Goal: Communication & Community: Answer question/provide support

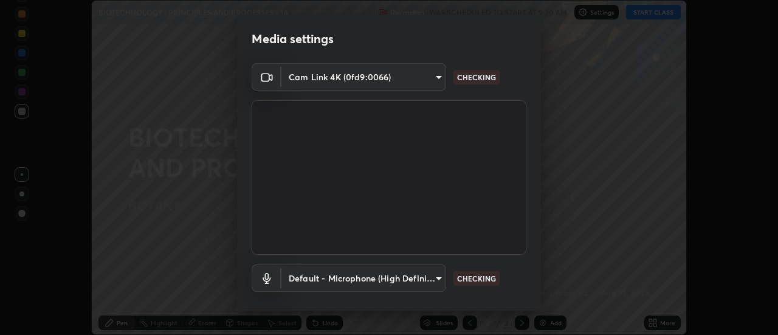
scroll to position [64, 0]
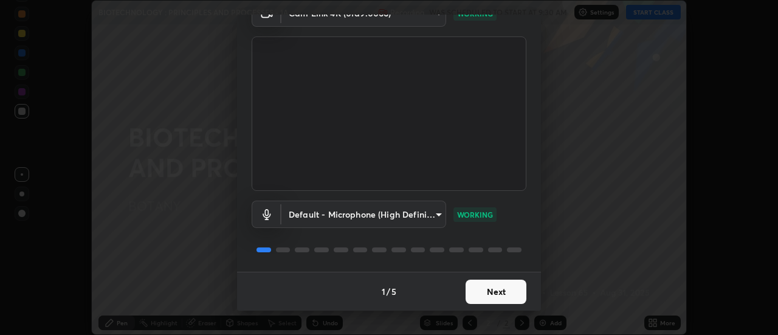
click at [507, 292] on button "Next" at bounding box center [496, 292] width 61 height 24
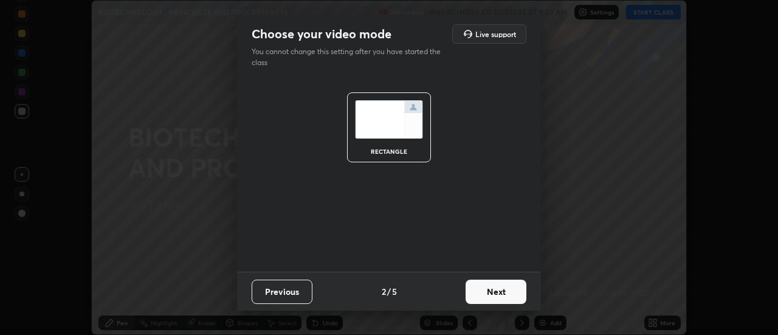
click at [505, 292] on button "Next" at bounding box center [496, 292] width 61 height 24
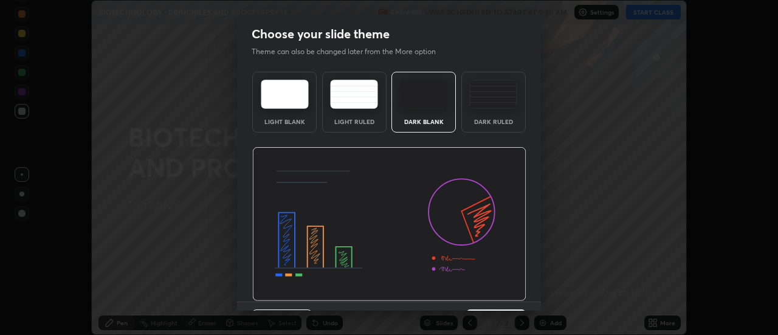
scroll to position [30, 0]
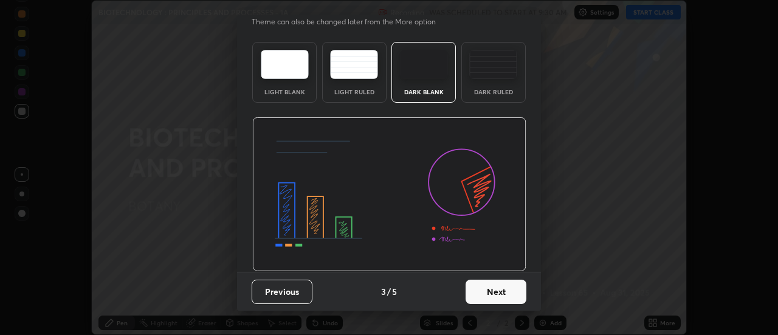
click at [509, 289] on button "Next" at bounding box center [496, 292] width 61 height 24
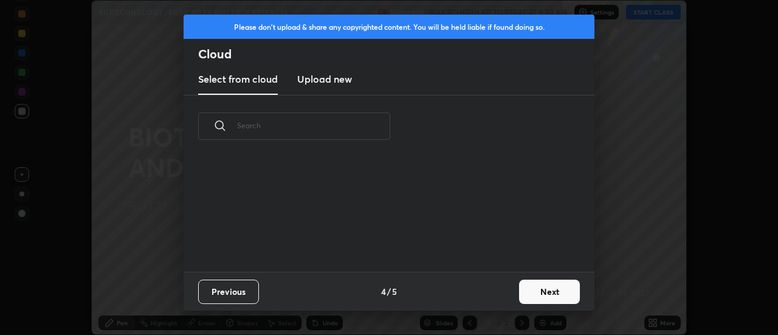
scroll to position [0, 0]
click at [542, 295] on button "Next" at bounding box center [549, 292] width 61 height 24
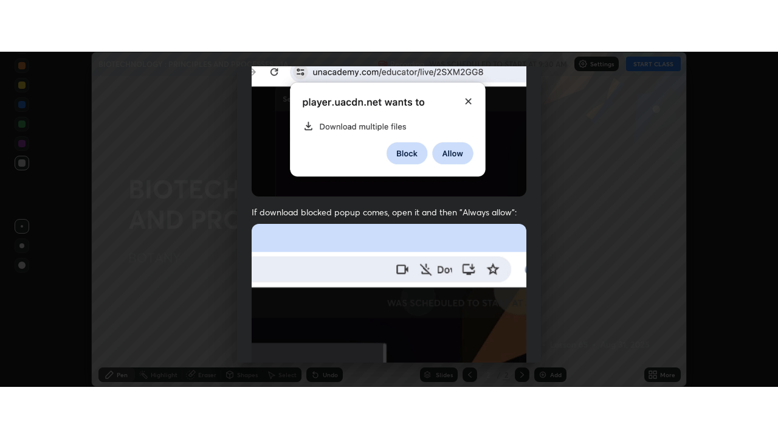
scroll to position [312, 0]
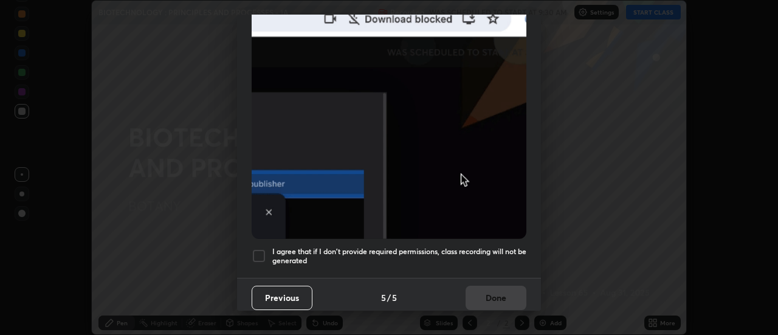
click at [260, 255] on div at bounding box center [259, 256] width 15 height 15
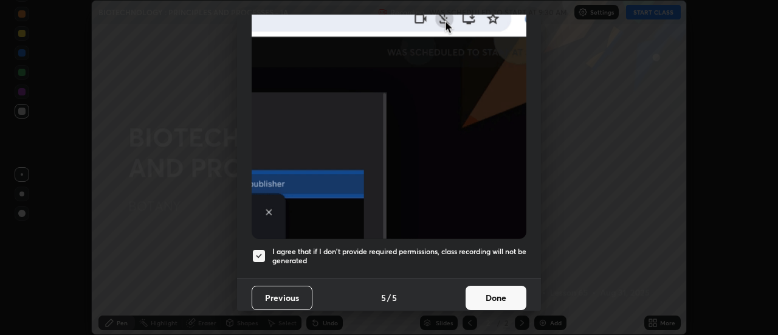
click at [508, 298] on button "Done" at bounding box center [496, 298] width 61 height 24
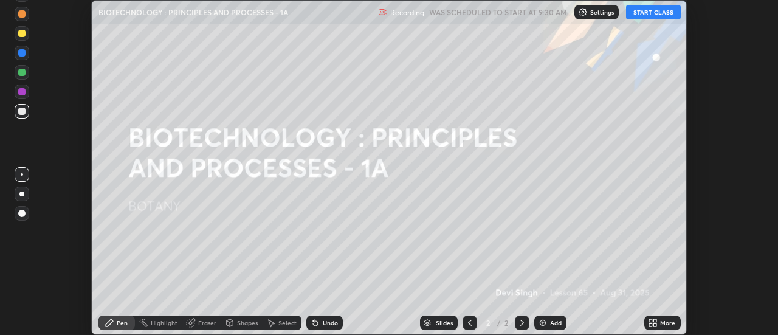
click at [644, 16] on button "START CLASS" at bounding box center [653, 12] width 55 height 15
click at [655, 320] on icon at bounding box center [655, 320] width 3 height 3
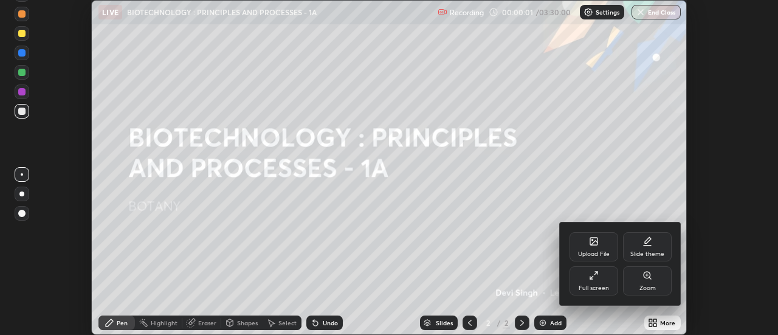
click at [589, 284] on div "Full screen" at bounding box center [593, 280] width 49 height 29
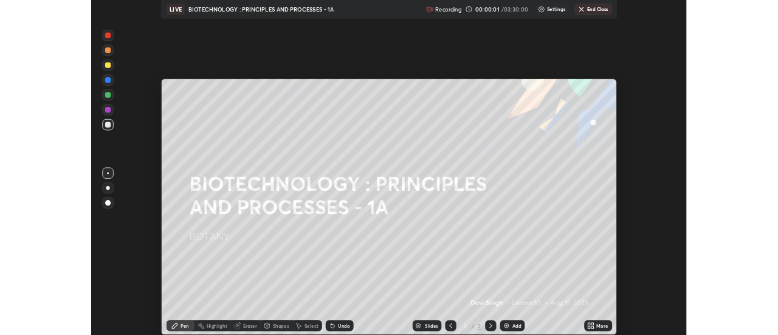
scroll to position [438, 778]
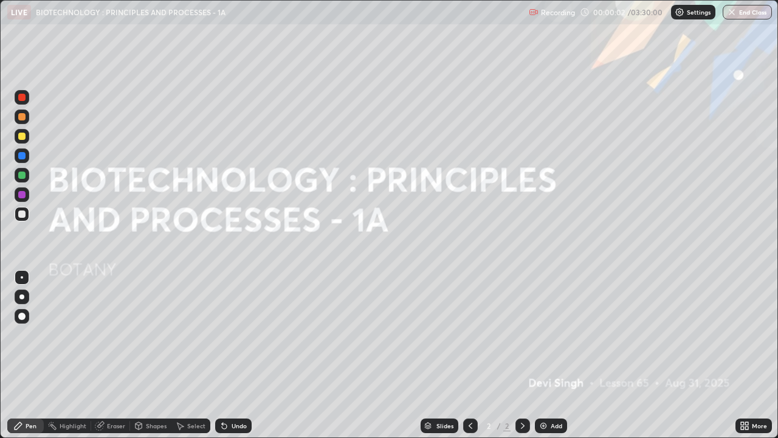
click at [551, 334] on div "Add" at bounding box center [557, 425] width 12 height 6
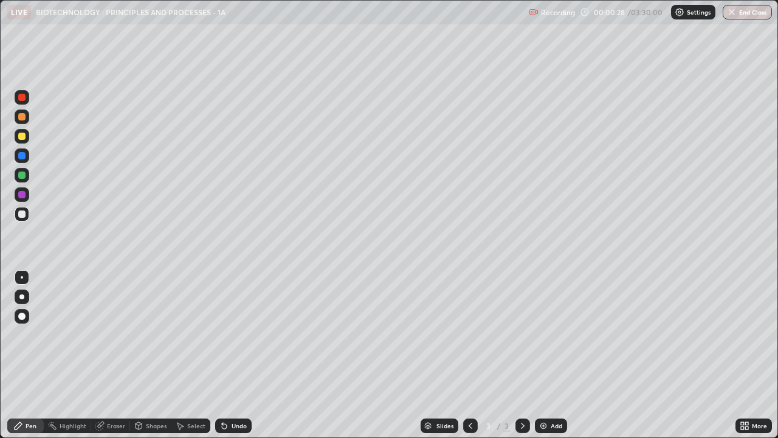
click at [22, 136] on div at bounding box center [21, 135] width 7 height 7
click at [20, 208] on div at bounding box center [22, 214] width 15 height 15
click at [235, 334] on div "Undo" at bounding box center [233, 425] width 36 height 15
click at [22, 139] on div at bounding box center [21, 135] width 7 height 7
click at [19, 100] on div at bounding box center [21, 97] width 7 height 7
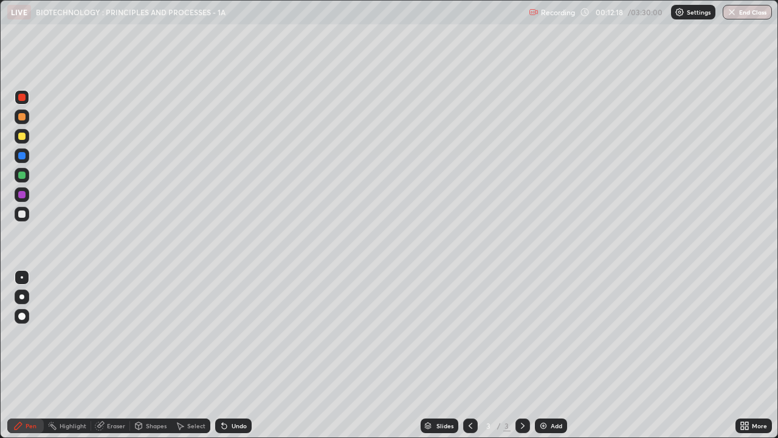
click at [21, 213] on div at bounding box center [21, 213] width 7 height 7
click at [23, 95] on div at bounding box center [21, 97] width 7 height 7
click at [22, 136] on div at bounding box center [21, 135] width 7 height 7
click at [22, 214] on div at bounding box center [21, 213] width 7 height 7
click at [238, 334] on div "Undo" at bounding box center [239, 425] width 15 height 6
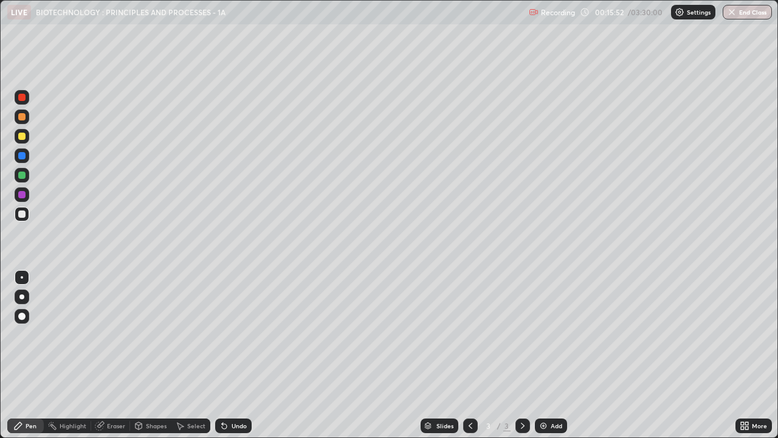
click at [18, 175] on div at bounding box center [22, 175] width 15 height 15
click at [229, 334] on div "Undo" at bounding box center [233, 425] width 36 height 15
click at [753, 334] on div "More" at bounding box center [759, 425] width 15 height 6
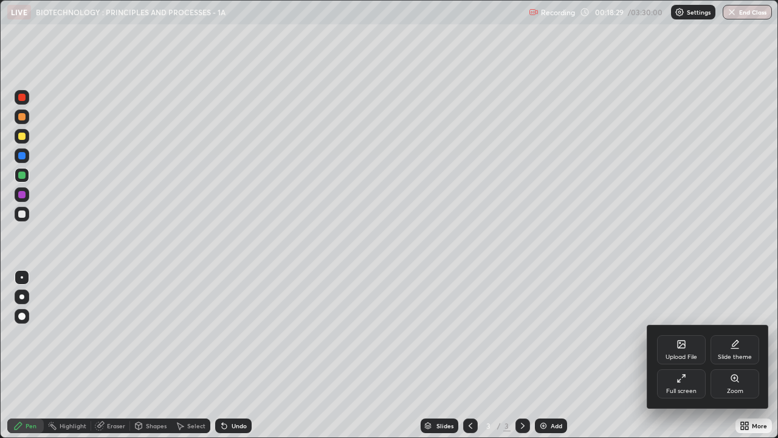
click at [686, 334] on div "Full screen" at bounding box center [681, 383] width 49 height 29
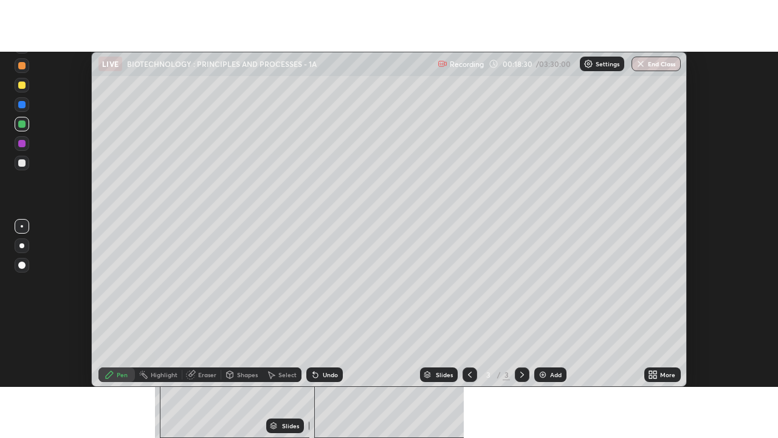
scroll to position [60441, 59998]
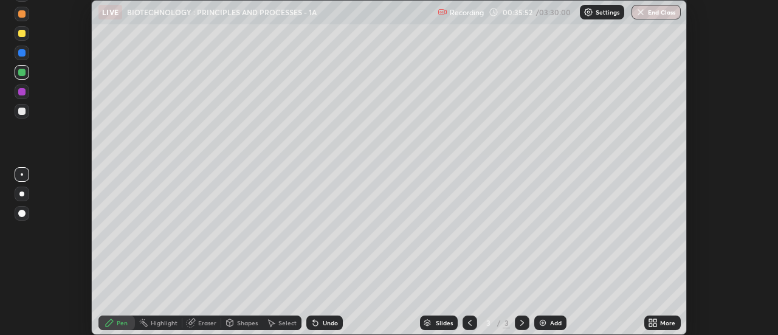
click at [660, 325] on div "More" at bounding box center [667, 323] width 15 height 6
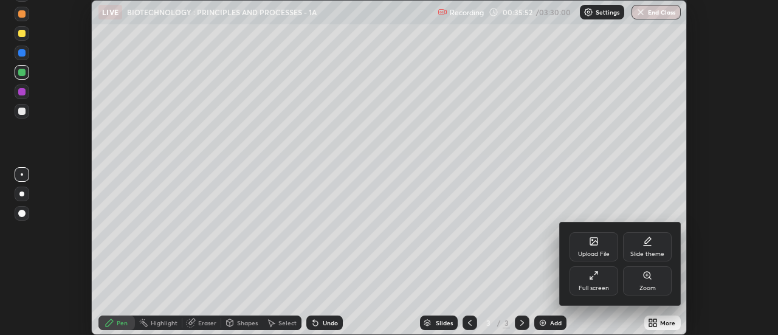
click at [604, 283] on div "Full screen" at bounding box center [593, 280] width 49 height 29
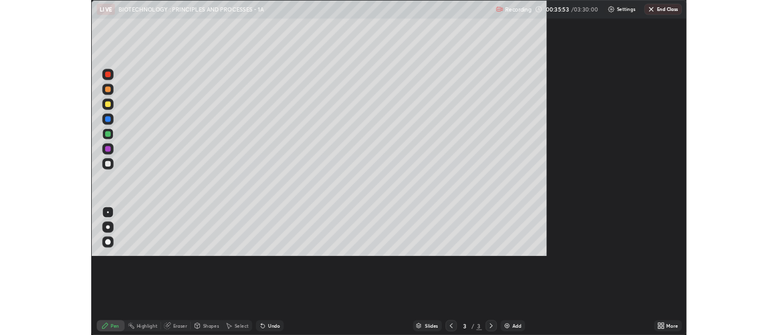
scroll to position [438, 778]
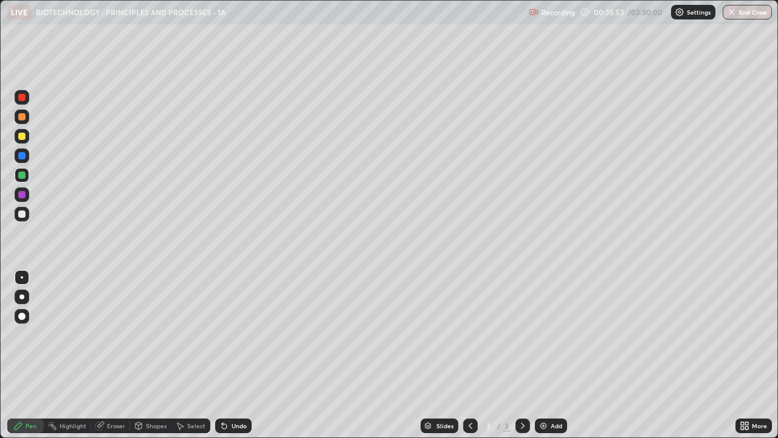
click at [554, 334] on div "Add" at bounding box center [557, 425] width 12 height 6
click at [21, 136] on div at bounding box center [21, 135] width 7 height 7
click at [227, 334] on icon at bounding box center [224, 426] width 10 height 10
click at [225, 334] on icon at bounding box center [224, 426] width 10 height 10
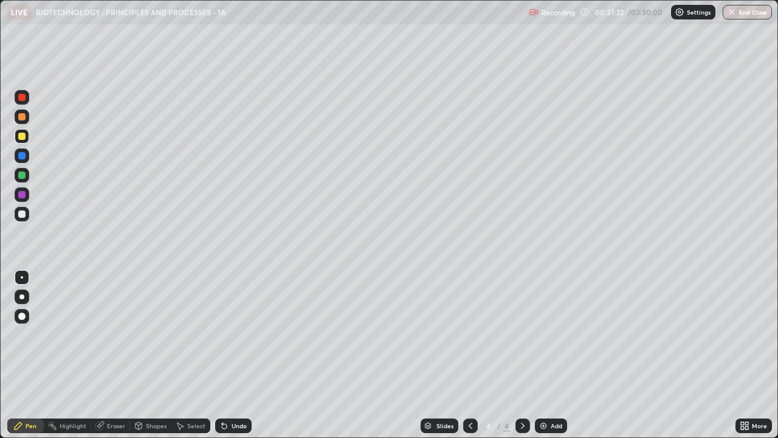
click at [227, 334] on div "Undo" at bounding box center [233, 425] width 36 height 15
click at [227, 334] on icon at bounding box center [224, 426] width 10 height 10
click at [222, 334] on icon at bounding box center [224, 426] width 5 height 5
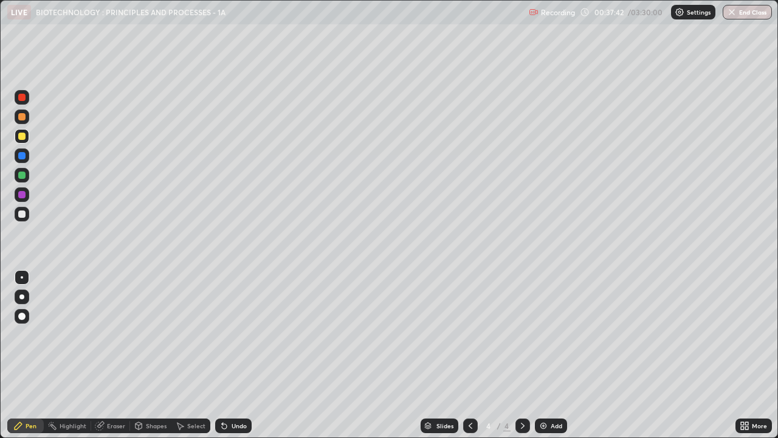
click at [232, 334] on div "Undo" at bounding box center [239, 425] width 15 height 6
click at [112, 334] on div "Eraser" at bounding box center [116, 425] width 18 height 6
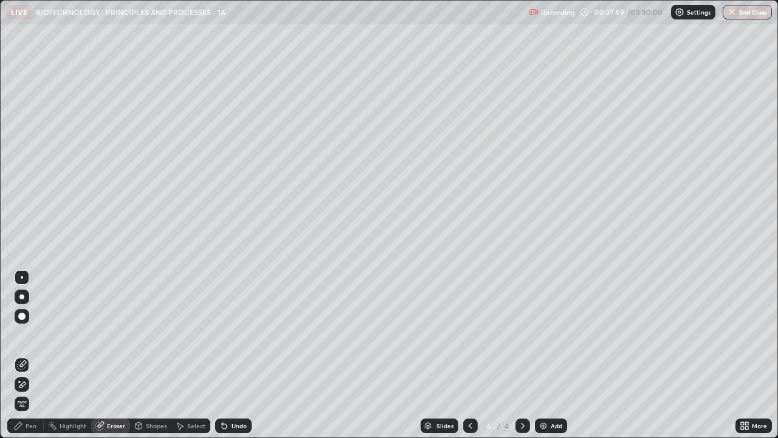
click at [148, 334] on div "Shapes" at bounding box center [156, 425] width 21 height 6
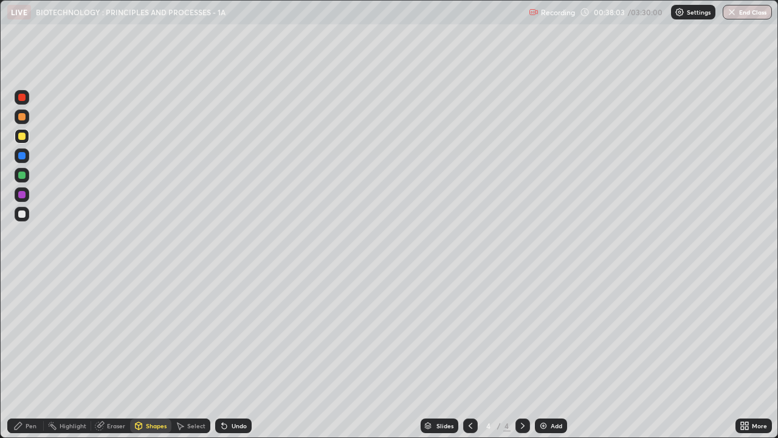
click at [25, 334] on div "Pen" at bounding box center [25, 425] width 36 height 15
click at [547, 334] on img at bounding box center [543, 426] width 10 height 10
click at [21, 213] on div at bounding box center [21, 213] width 7 height 7
click at [22, 135] on div at bounding box center [21, 135] width 7 height 7
click at [229, 334] on div "Undo" at bounding box center [233, 425] width 36 height 15
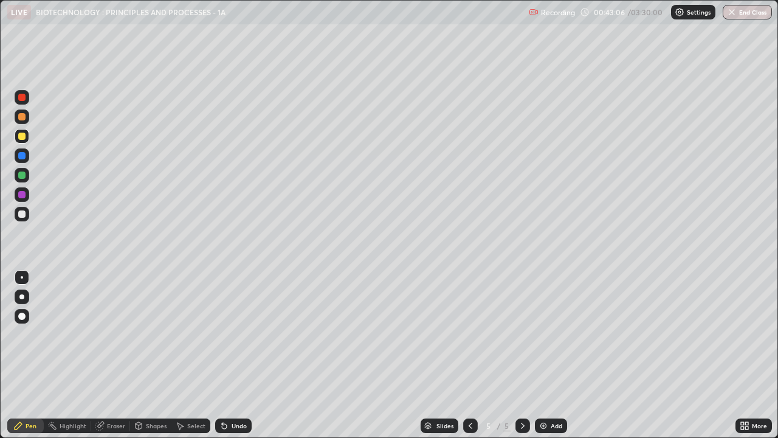
click at [232, 334] on div "Undo" at bounding box center [239, 425] width 15 height 6
click at [541, 334] on img at bounding box center [543, 426] width 10 height 10
click at [36, 40] on div "Erase all" at bounding box center [21, 218] width 29 height 389
click at [36, 38] on div "Erase all" at bounding box center [21, 218] width 29 height 389
click at [22, 213] on div at bounding box center [21, 213] width 7 height 7
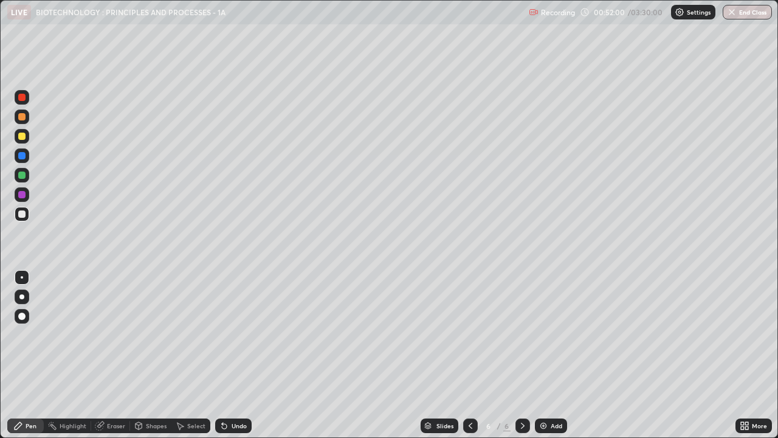
click at [20, 158] on div at bounding box center [21, 155] width 7 height 7
click at [146, 334] on div "Shapes" at bounding box center [156, 425] width 21 height 6
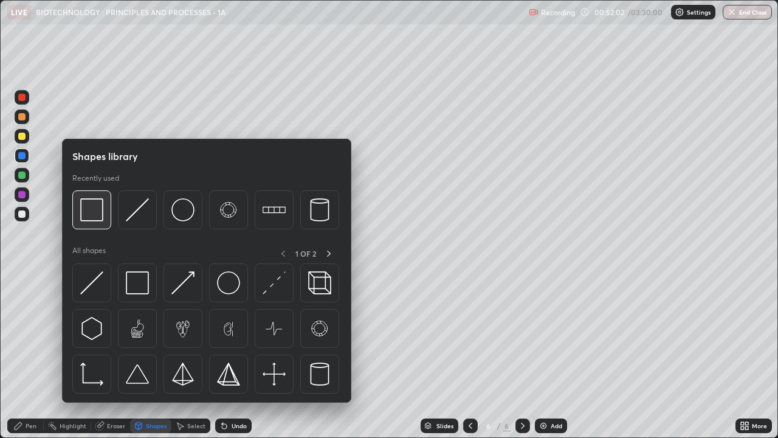
click at [96, 218] on img at bounding box center [91, 209] width 23 height 23
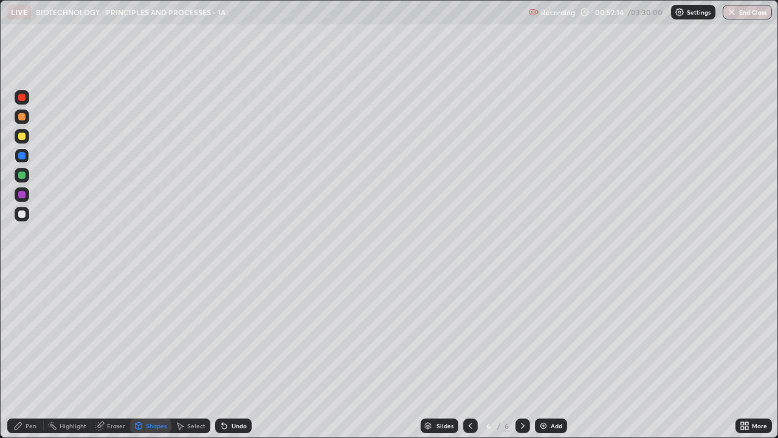
click at [18, 175] on div at bounding box center [21, 174] width 7 height 7
click at [26, 334] on div "Pen" at bounding box center [31, 425] width 11 height 6
click at [19, 139] on div at bounding box center [22, 136] width 15 height 15
click at [22, 195] on div at bounding box center [21, 194] width 7 height 7
click at [143, 334] on div "Shapes" at bounding box center [150, 425] width 41 height 15
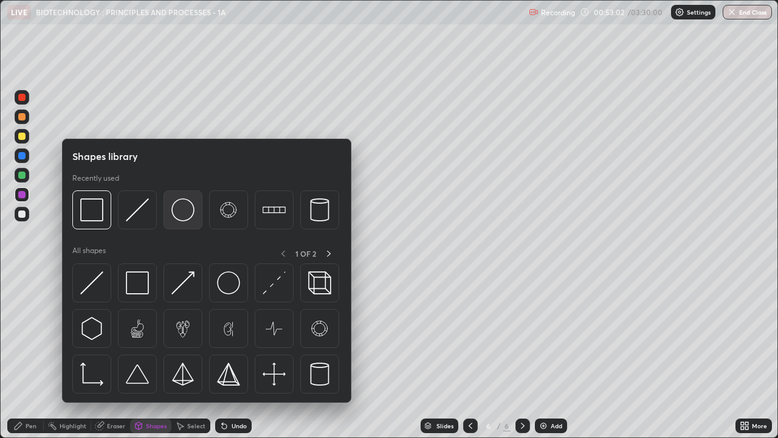
click at [171, 216] on div at bounding box center [182, 209] width 39 height 39
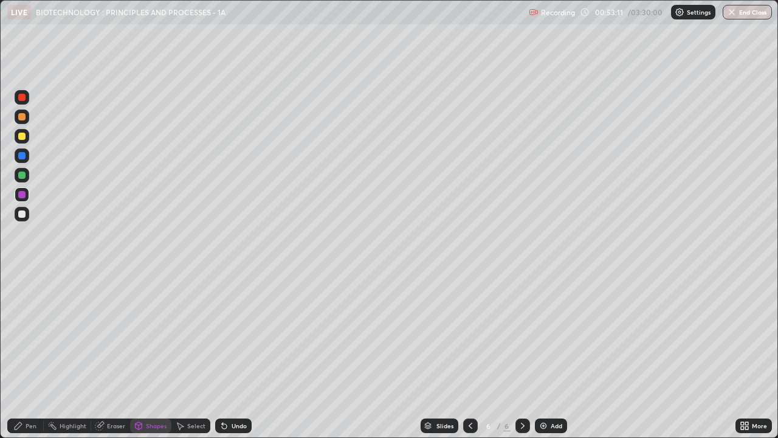
click at [16, 334] on icon at bounding box center [18, 425] width 7 height 7
click at [21, 213] on div at bounding box center [21, 213] width 7 height 7
click at [21, 195] on div at bounding box center [21, 194] width 7 height 7
click at [22, 220] on div at bounding box center [22, 214] width 15 height 15
click at [108, 334] on div "Eraser" at bounding box center [116, 425] width 18 height 6
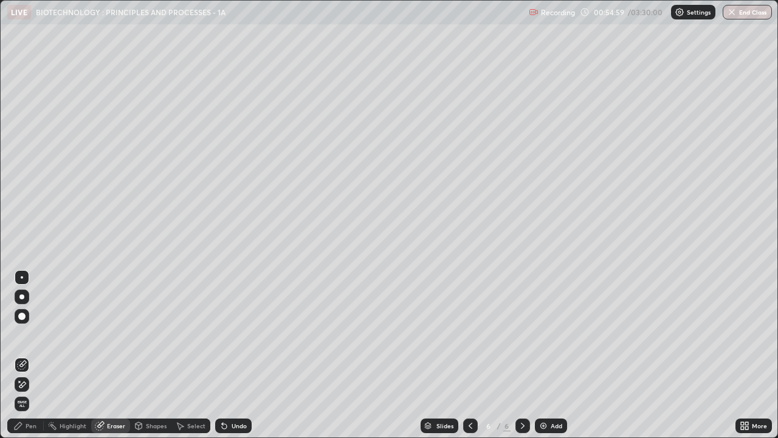
click at [31, 334] on div "Pen" at bounding box center [31, 425] width 11 height 6
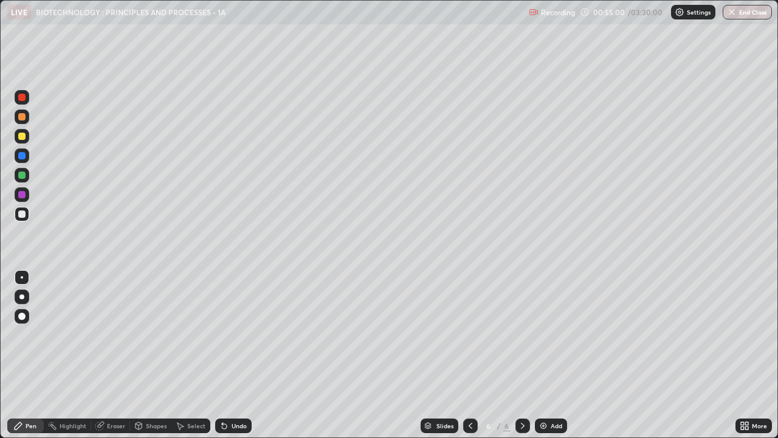
click at [21, 138] on div at bounding box center [21, 135] width 7 height 7
click at [20, 157] on div at bounding box center [21, 155] width 7 height 7
click at [148, 334] on div "Shapes" at bounding box center [156, 425] width 21 height 6
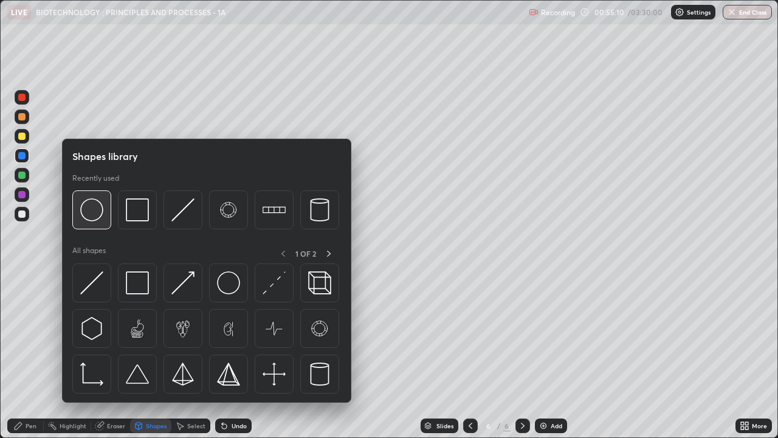
click at [95, 218] on img at bounding box center [91, 209] width 23 height 23
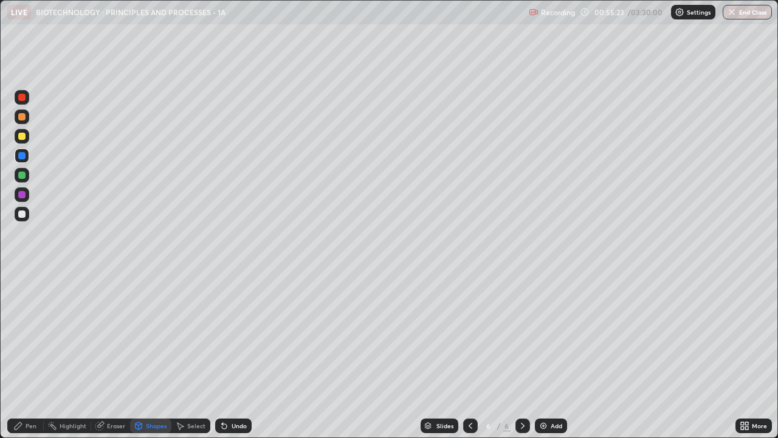
click at [28, 334] on div "Pen" at bounding box center [31, 425] width 11 height 6
click at [113, 334] on div "Eraser" at bounding box center [116, 425] width 18 height 6
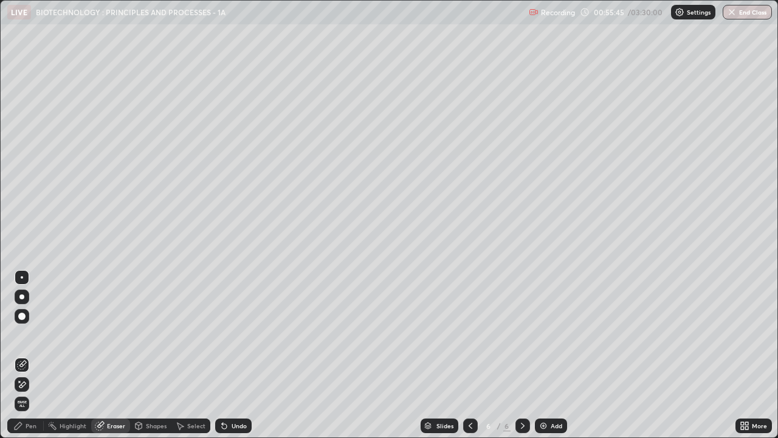
click at [26, 334] on div "Pen" at bounding box center [25, 425] width 36 height 15
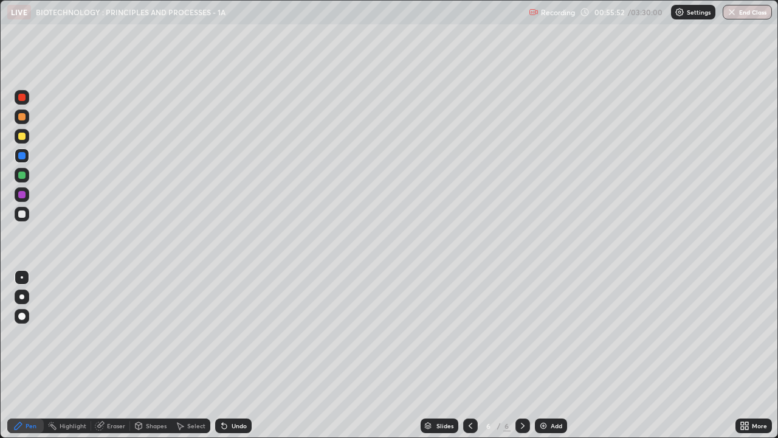
click at [188, 334] on div "Select" at bounding box center [196, 425] width 18 height 6
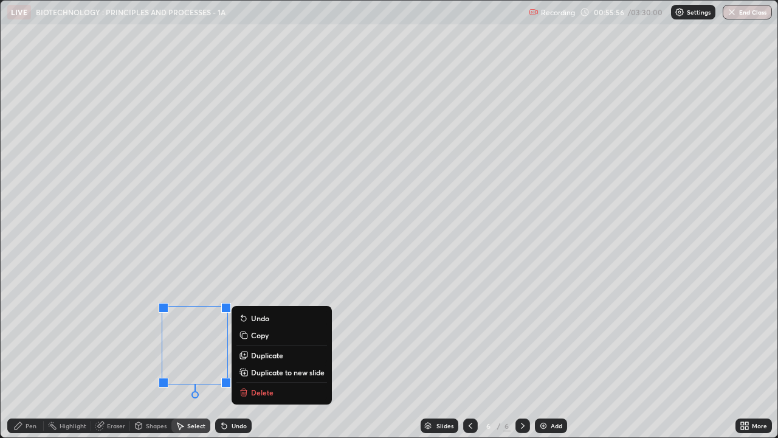
click at [260, 334] on p "Duplicate" at bounding box center [267, 355] width 32 height 10
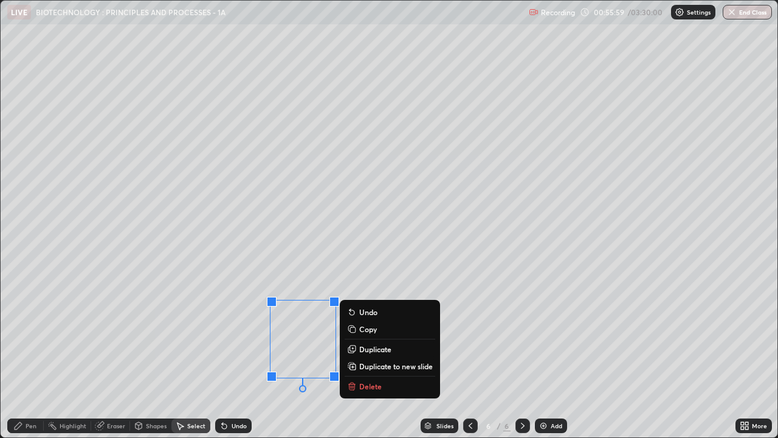
click at [287, 334] on div "0 ° Undo Copy Duplicate Duplicate to new slide Delete" at bounding box center [389, 219] width 777 height 436
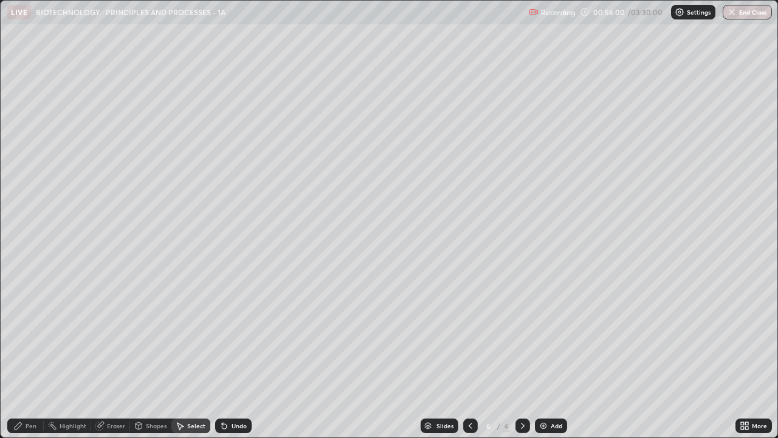
click at [29, 334] on div "Pen" at bounding box center [31, 425] width 11 height 6
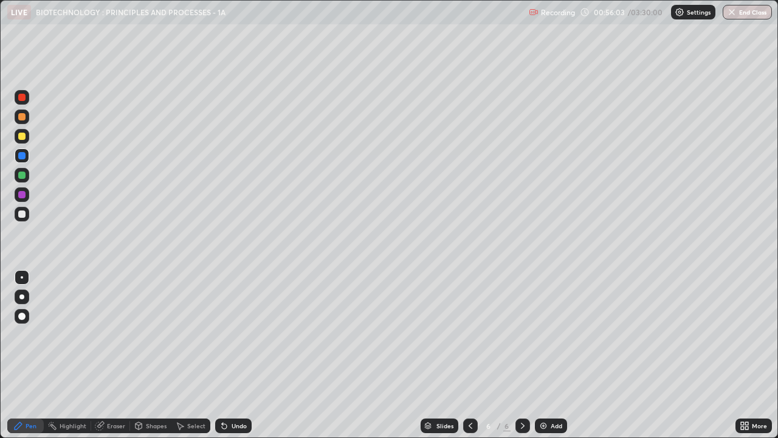
click at [24, 215] on div at bounding box center [21, 213] width 7 height 7
click at [195, 334] on div "Select" at bounding box center [196, 425] width 18 height 6
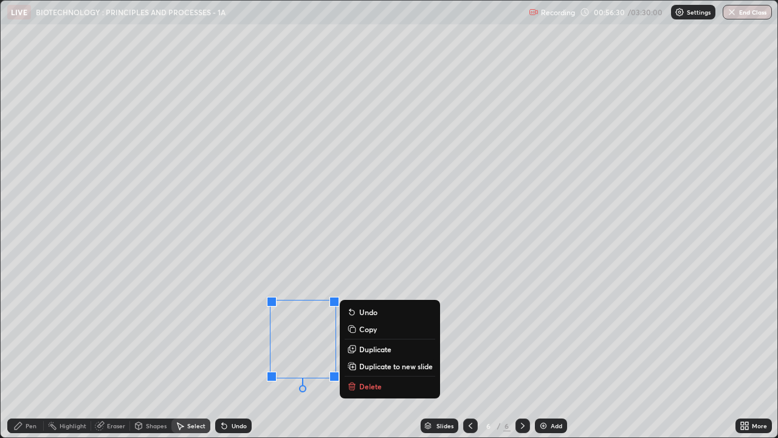
click at [371, 334] on p "Duplicate" at bounding box center [375, 349] width 32 height 10
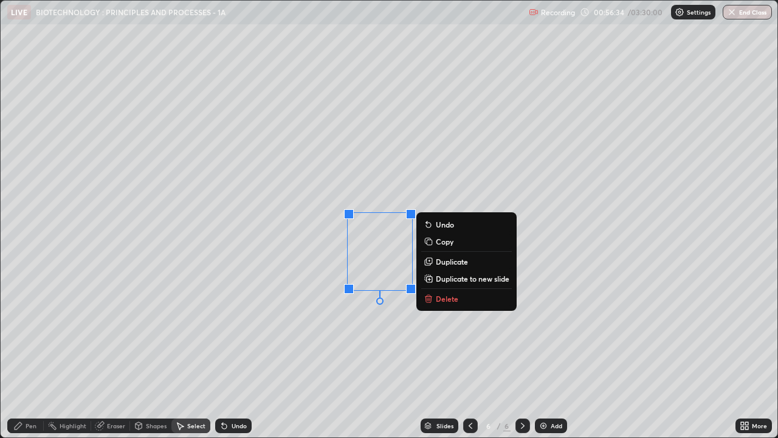
click at [376, 334] on div "0 ° Undo Copy Duplicate Duplicate to new slide Delete" at bounding box center [389, 219] width 777 height 436
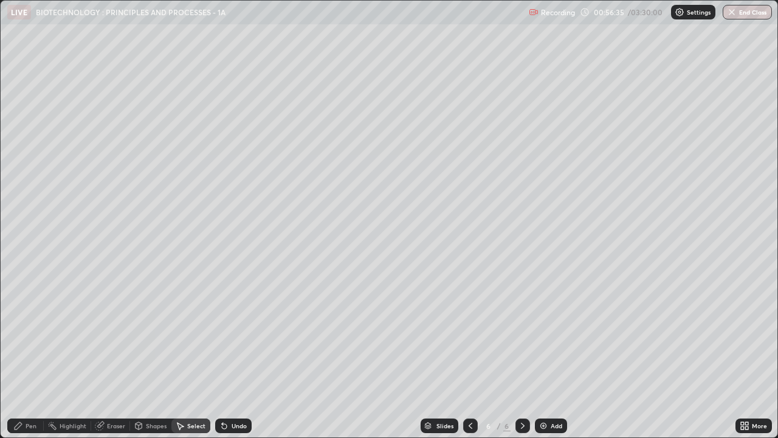
click at [29, 334] on div "Pen" at bounding box center [31, 425] width 11 height 6
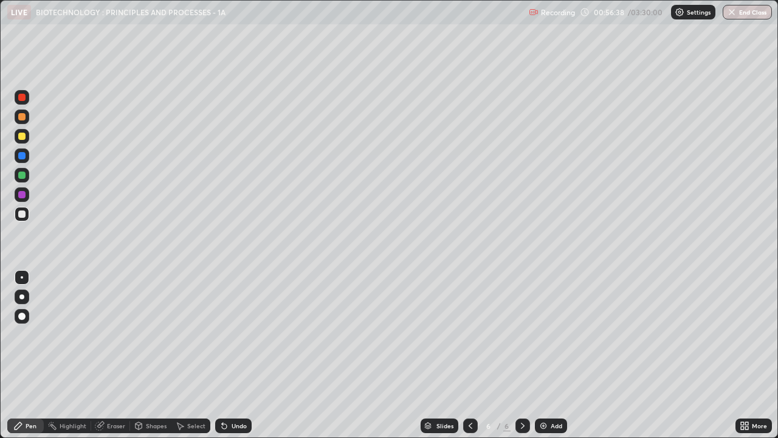
click at [108, 334] on div "Eraser" at bounding box center [116, 425] width 18 height 6
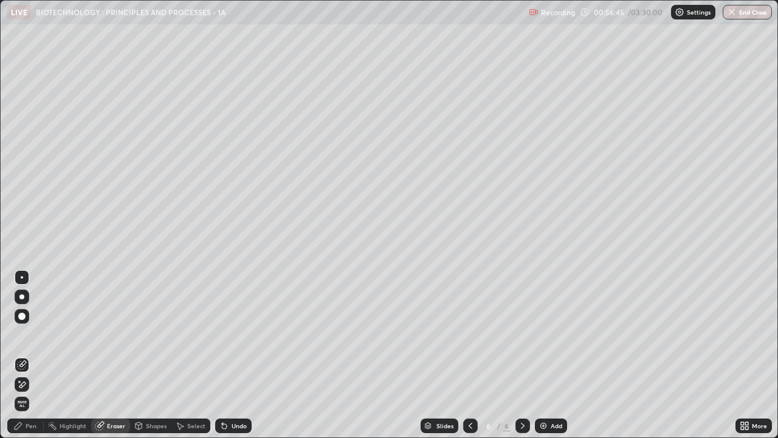
click at [27, 334] on div "Pen" at bounding box center [31, 425] width 11 height 6
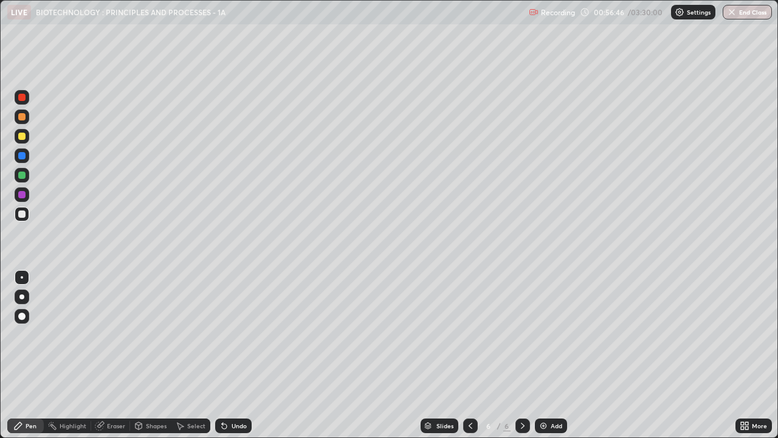
click at [20, 194] on div at bounding box center [21, 194] width 7 height 7
click at [226, 334] on icon at bounding box center [224, 426] width 10 height 10
click at [185, 334] on div "Select" at bounding box center [190, 425] width 39 height 15
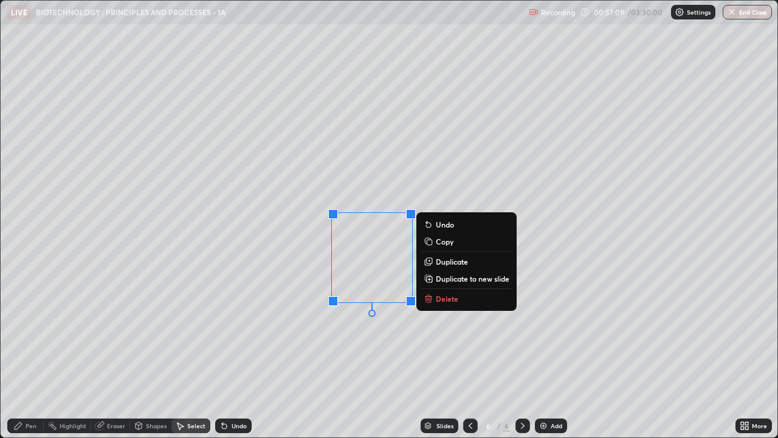
click at [447, 260] on p "Duplicate" at bounding box center [452, 261] width 32 height 10
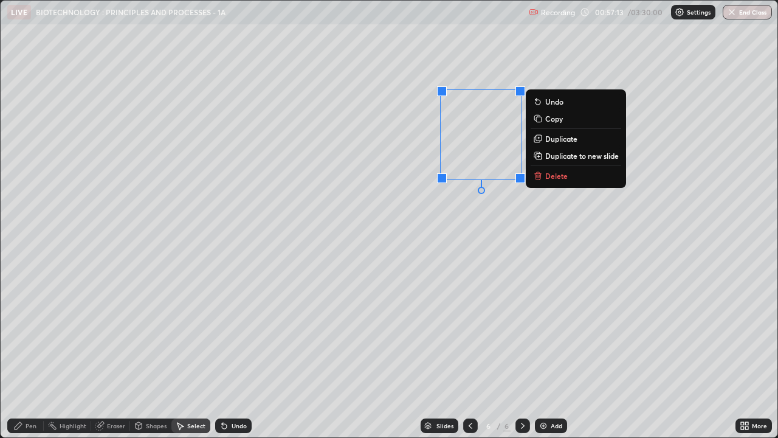
click at [483, 250] on div "0 ° Undo Copy Duplicate Duplicate to new slide Delete" at bounding box center [389, 219] width 777 height 436
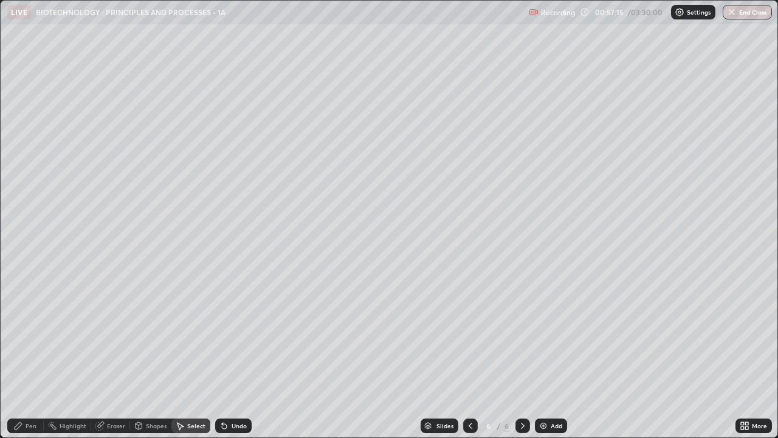
click at [29, 334] on div "Pen" at bounding box center [31, 425] width 11 height 6
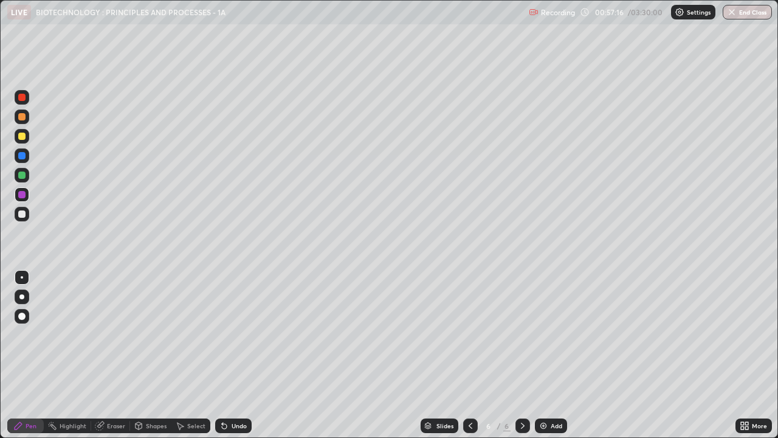
click at [20, 194] on div at bounding box center [21, 194] width 7 height 7
click at [154, 334] on div "Shapes" at bounding box center [156, 425] width 21 height 6
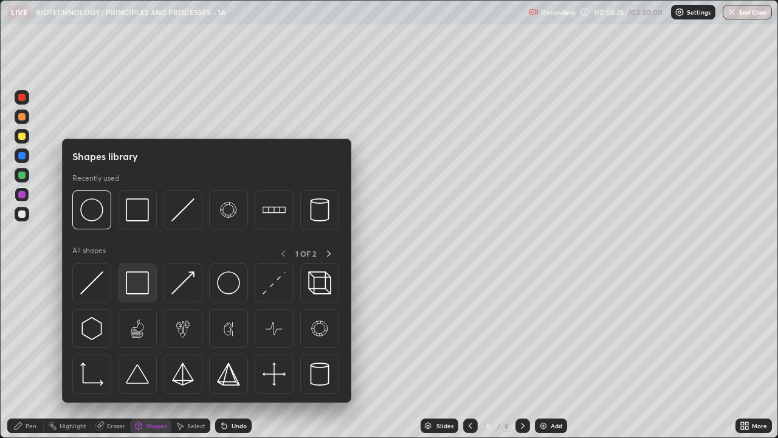
click at [140, 288] on img at bounding box center [137, 282] width 23 height 23
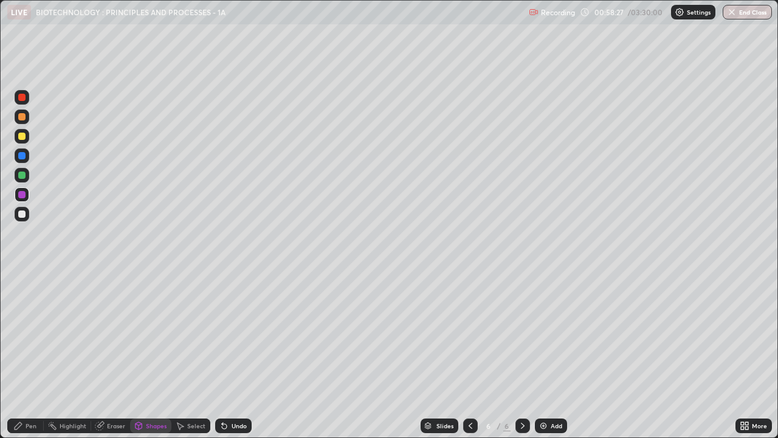
click at [19, 134] on div at bounding box center [21, 135] width 7 height 7
click at [31, 334] on div "Pen" at bounding box center [31, 425] width 11 height 6
click at [24, 211] on div at bounding box center [21, 213] width 7 height 7
click at [183, 334] on icon at bounding box center [180, 426] width 10 height 10
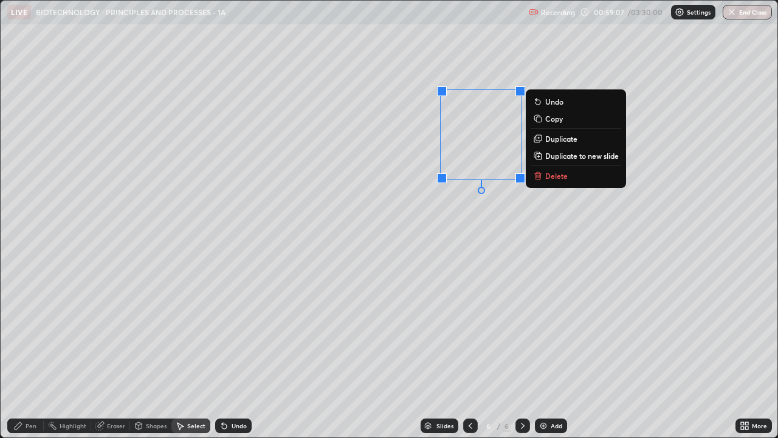
click at [556, 140] on p "Duplicate" at bounding box center [561, 139] width 32 height 10
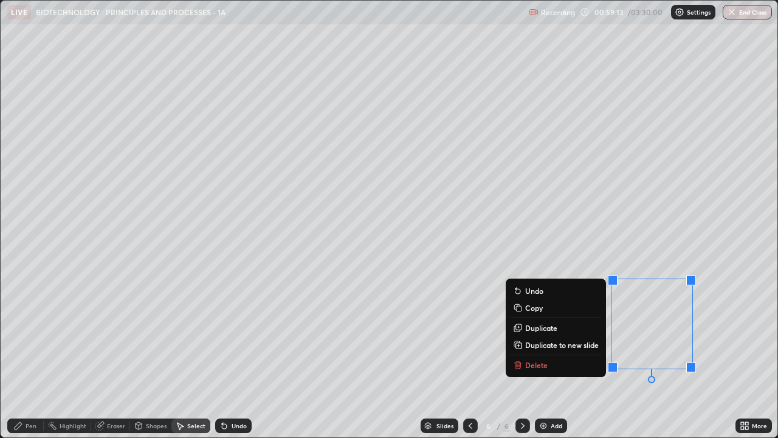
click at [465, 252] on div "0 ° Undo Copy Duplicate Duplicate to new slide Delete" at bounding box center [389, 219] width 777 height 436
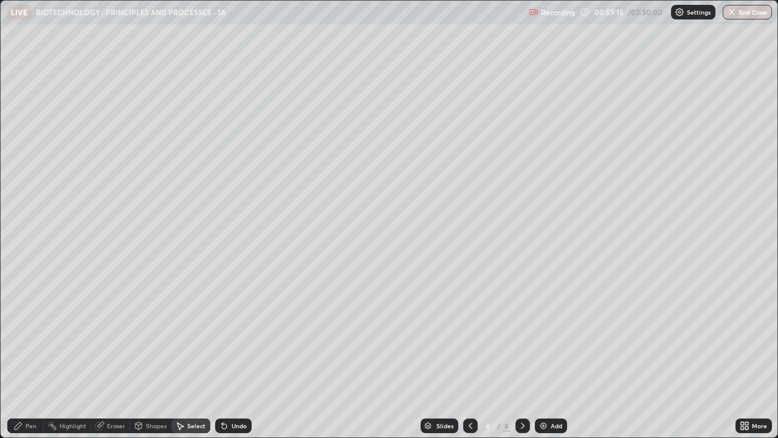
click at [107, 334] on div "Eraser" at bounding box center [116, 425] width 18 height 6
click at [28, 334] on div "Pen" at bounding box center [31, 425] width 11 height 6
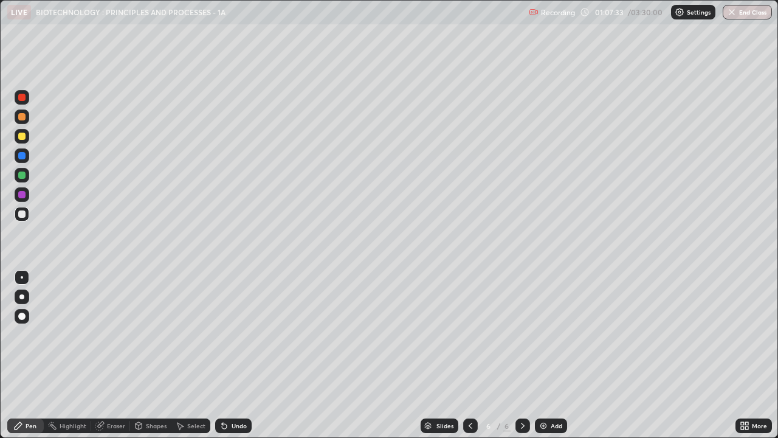
click at [546, 334] on img at bounding box center [543, 426] width 10 height 10
click at [15, 138] on div at bounding box center [22, 136] width 15 height 15
click at [18, 100] on div at bounding box center [22, 97] width 15 height 15
click at [34, 34] on div "Erase all" at bounding box center [21, 218] width 29 height 389
click at [25, 176] on div at bounding box center [21, 174] width 7 height 7
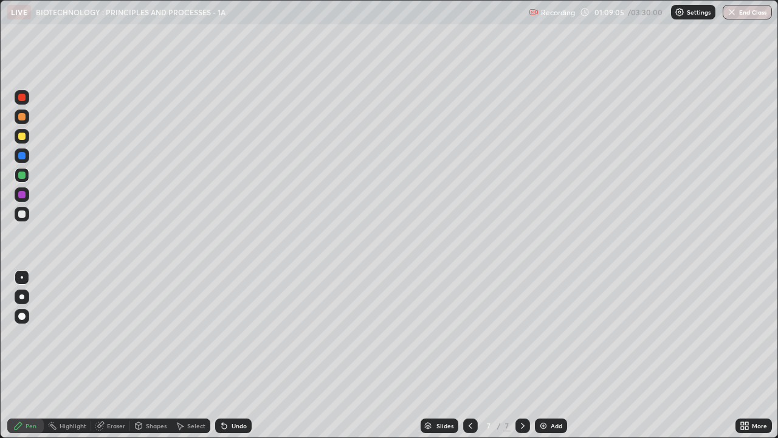
click at [225, 334] on div "Undo" at bounding box center [233, 425] width 36 height 15
click at [232, 334] on div "Undo" at bounding box center [239, 425] width 15 height 6
click at [746, 334] on icon at bounding box center [746, 423] width 3 height 3
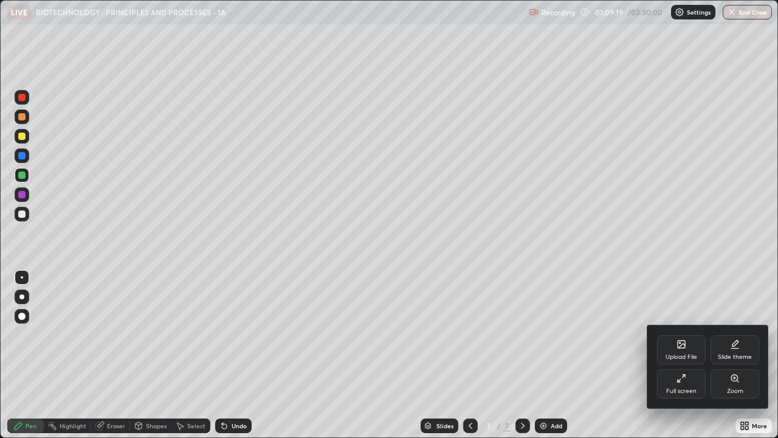
click at [674, 334] on div "Full screen" at bounding box center [681, 383] width 49 height 29
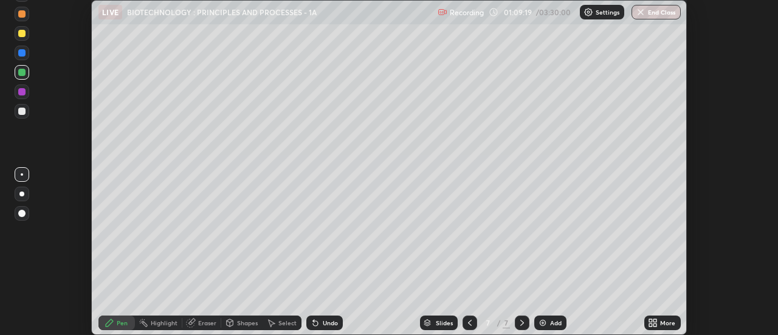
scroll to position [60441, 59998]
click at [657, 319] on icon at bounding box center [655, 320] width 3 height 3
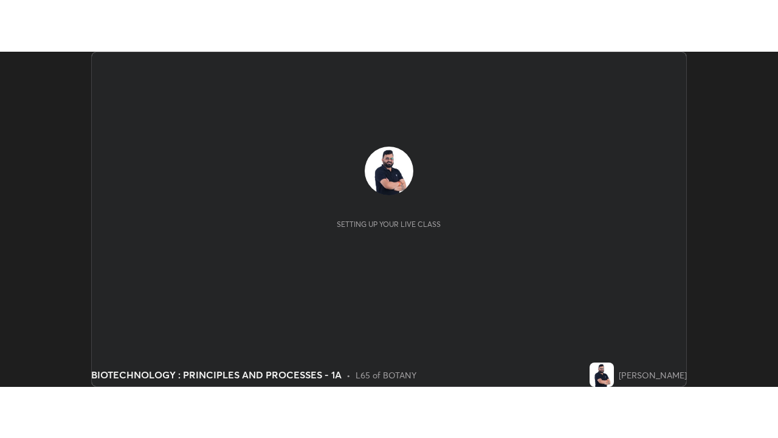
scroll to position [335, 778]
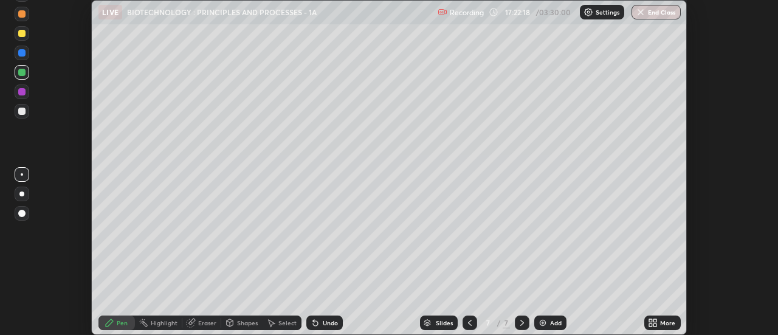
click at [659, 327] on div "More" at bounding box center [662, 322] width 36 height 15
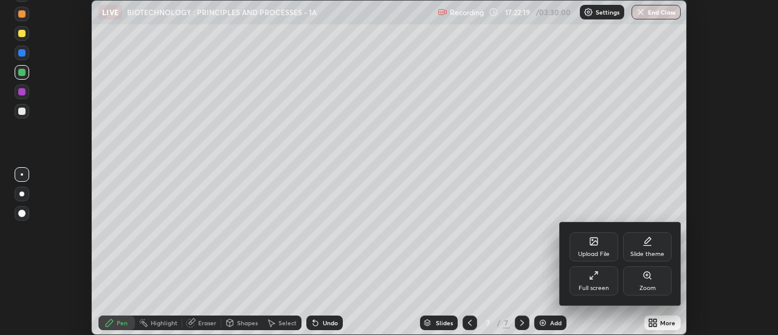
click at [598, 282] on div "Full screen" at bounding box center [593, 280] width 49 height 29
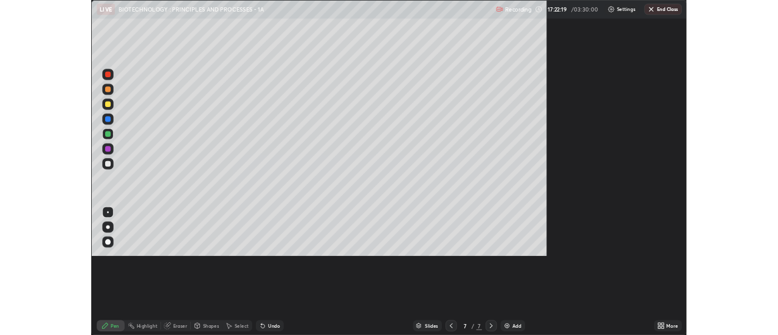
scroll to position [438, 778]
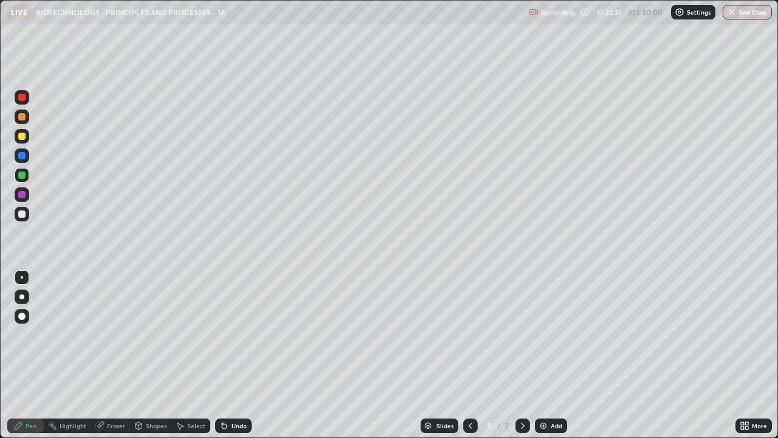
click at [114, 334] on div "Eraser" at bounding box center [116, 425] width 18 height 6
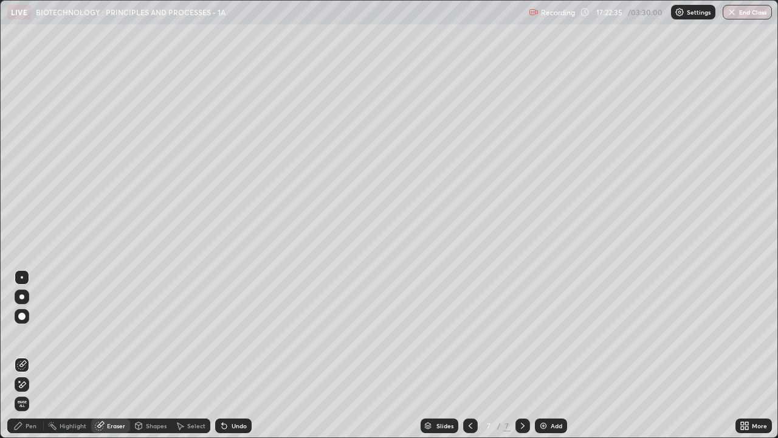
click at [28, 334] on div "Pen" at bounding box center [31, 425] width 11 height 6
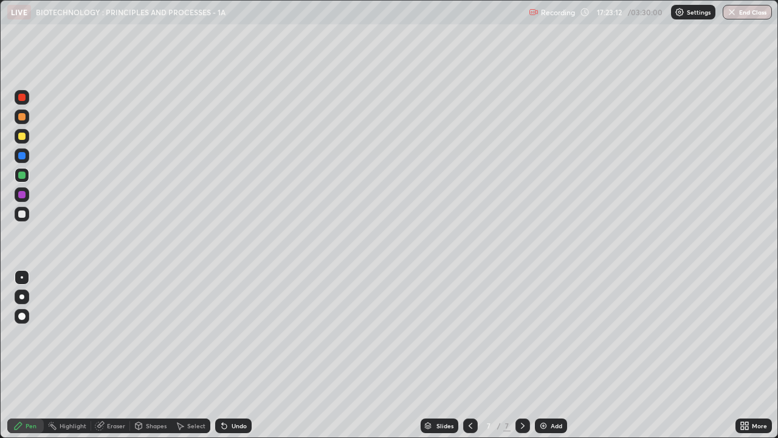
click at [229, 334] on div "Undo" at bounding box center [233, 425] width 36 height 15
click at [222, 334] on icon at bounding box center [224, 426] width 5 height 5
click at [17, 212] on div at bounding box center [22, 214] width 15 height 15
click at [22, 177] on div at bounding box center [21, 174] width 7 height 7
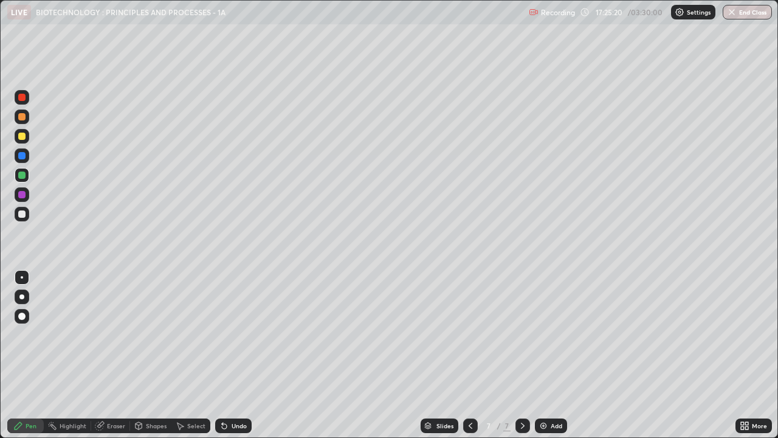
click at [19, 219] on div at bounding box center [22, 214] width 15 height 15
click at [235, 334] on div "Undo" at bounding box center [233, 425] width 36 height 15
click at [236, 334] on div "Undo" at bounding box center [233, 425] width 36 height 15
click at [549, 334] on div "Add" at bounding box center [551, 425] width 32 height 15
click at [469, 334] on icon at bounding box center [471, 426] width 10 height 10
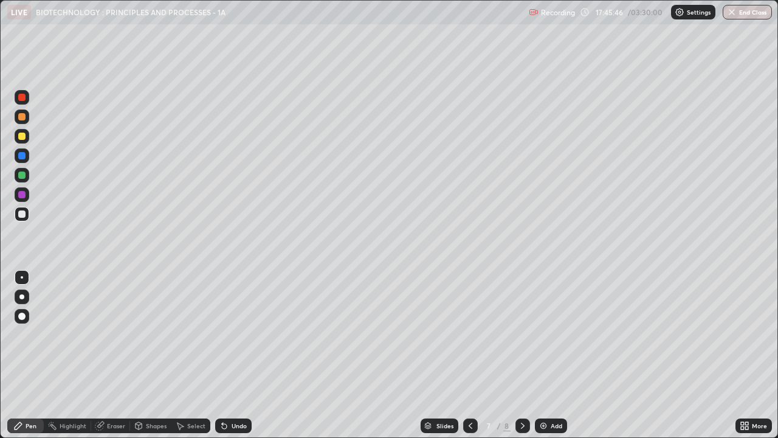
click at [522, 334] on icon at bounding box center [523, 425] width 4 height 6
click at [20, 137] on div at bounding box center [21, 135] width 7 height 7
click at [22, 213] on div at bounding box center [21, 213] width 7 height 7
click at [19, 136] on div at bounding box center [21, 135] width 7 height 7
click at [22, 215] on div at bounding box center [21, 213] width 7 height 7
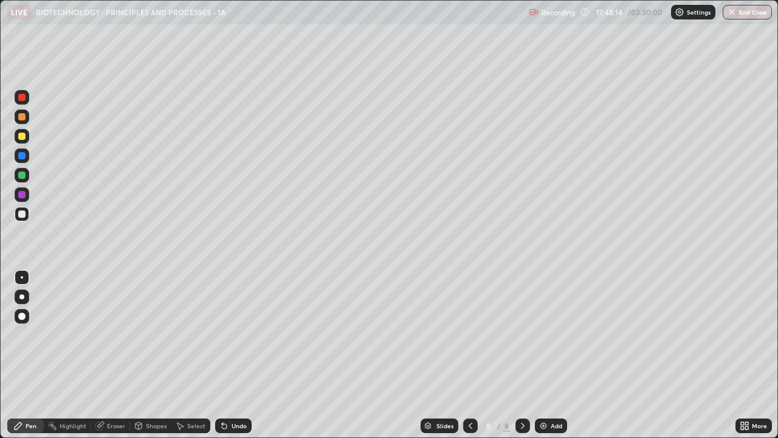
click at [224, 334] on icon at bounding box center [224, 426] width 10 height 10
click at [20, 136] on div at bounding box center [21, 135] width 7 height 7
click at [234, 334] on div "Undo" at bounding box center [239, 425] width 15 height 6
click at [540, 334] on img at bounding box center [543, 426] width 10 height 10
click at [19, 217] on div at bounding box center [22, 214] width 15 height 15
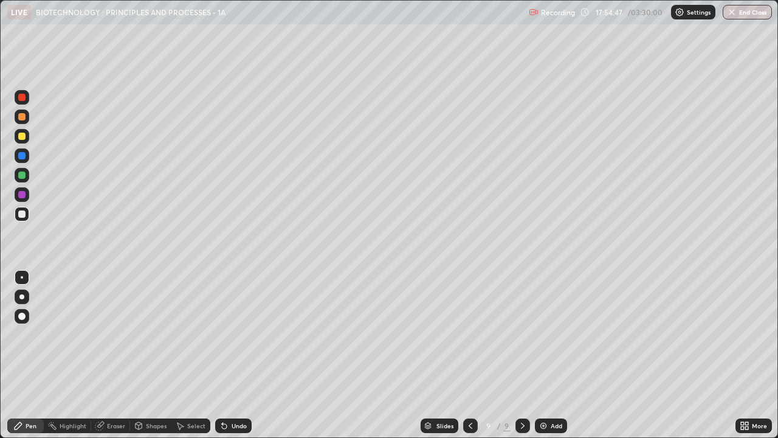
click at [19, 175] on div at bounding box center [21, 174] width 7 height 7
click at [546, 334] on img at bounding box center [543, 426] width 10 height 10
click at [20, 135] on div at bounding box center [21, 135] width 7 height 7
click at [225, 334] on icon at bounding box center [224, 426] width 10 height 10
click at [227, 334] on icon at bounding box center [224, 426] width 10 height 10
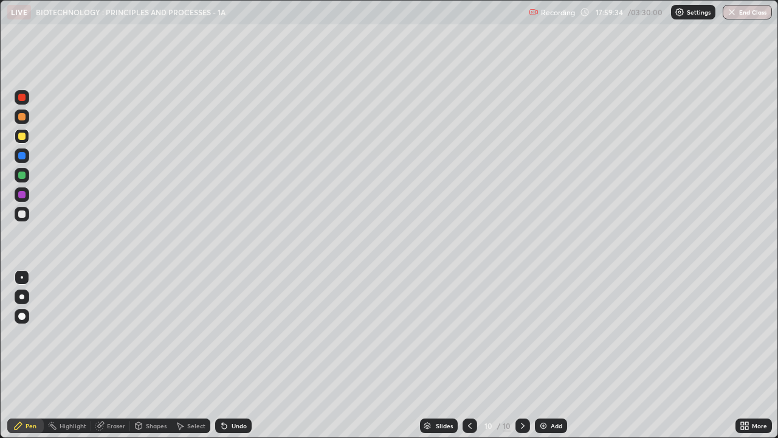
click at [226, 334] on icon at bounding box center [224, 426] width 10 height 10
click at [225, 334] on div "Undo" at bounding box center [233, 425] width 36 height 15
click at [225, 334] on icon at bounding box center [224, 426] width 5 height 5
click at [224, 334] on icon at bounding box center [224, 426] width 10 height 10
click at [224, 334] on icon at bounding box center [224, 426] width 5 height 5
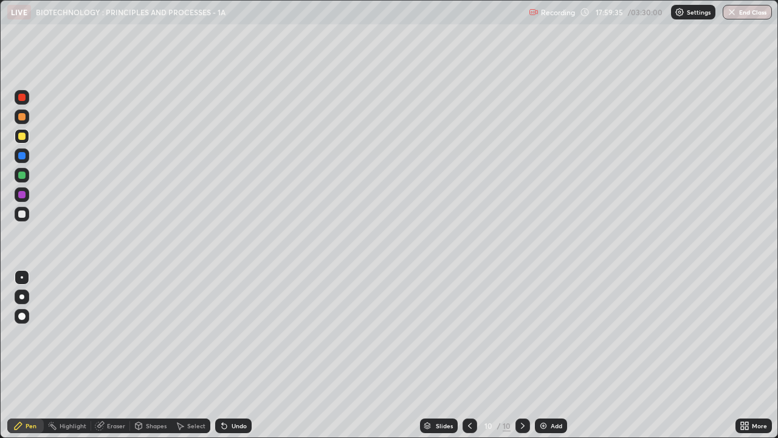
click at [223, 334] on icon at bounding box center [224, 426] width 5 height 5
click at [18, 214] on div at bounding box center [21, 213] width 7 height 7
click at [19, 137] on div at bounding box center [21, 135] width 7 height 7
click at [16, 217] on div at bounding box center [22, 214] width 15 height 15
click at [18, 138] on div at bounding box center [21, 135] width 7 height 7
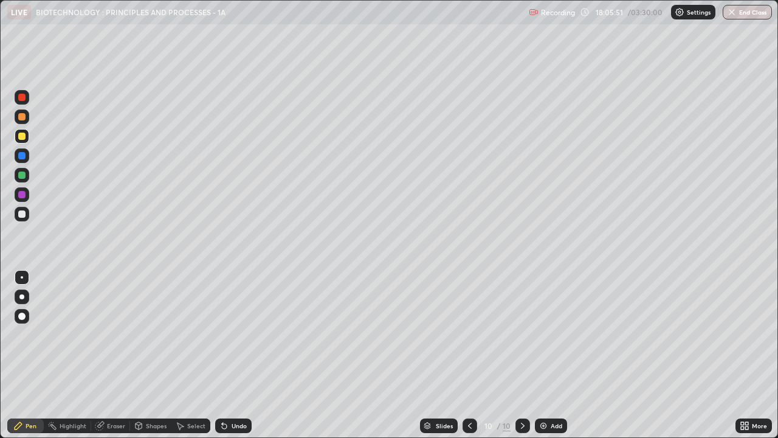
click at [546, 334] on img at bounding box center [543, 426] width 10 height 10
click at [159, 334] on div "Shapes" at bounding box center [156, 425] width 21 height 6
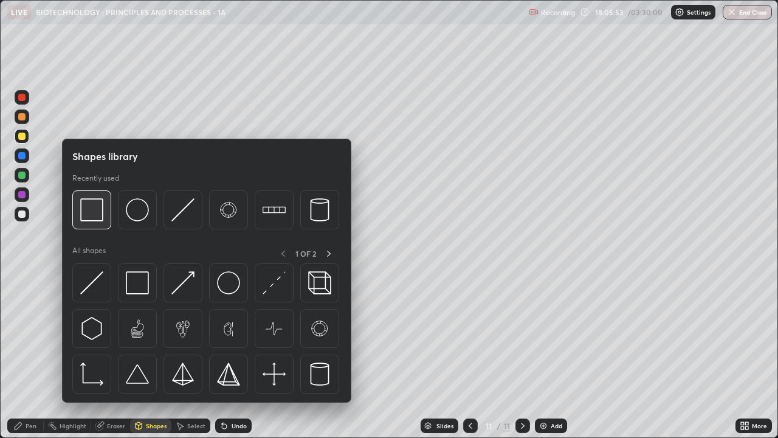
click at [82, 212] on img at bounding box center [91, 209] width 23 height 23
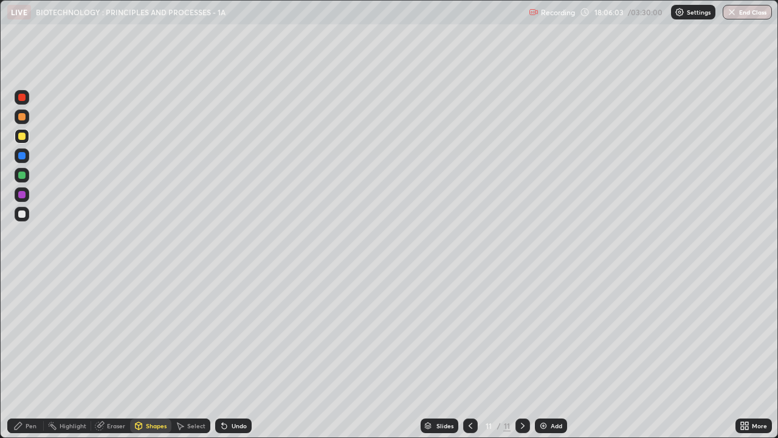
click at [29, 334] on div "Pen" at bounding box center [31, 425] width 11 height 6
click at [21, 150] on div at bounding box center [22, 155] width 15 height 15
click at [229, 334] on div "Undo" at bounding box center [233, 425] width 36 height 15
click at [227, 334] on div "Undo" at bounding box center [233, 425] width 36 height 15
click at [229, 334] on div "Undo" at bounding box center [233, 425] width 36 height 15
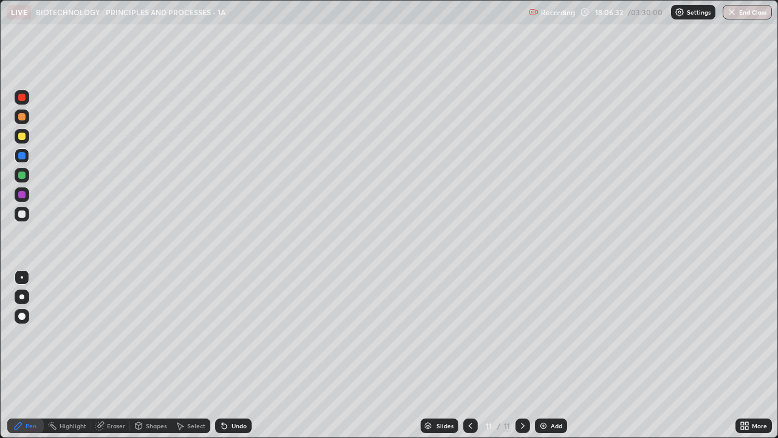
click at [232, 334] on div "Undo" at bounding box center [239, 425] width 15 height 6
click at [22, 195] on div at bounding box center [21, 194] width 7 height 7
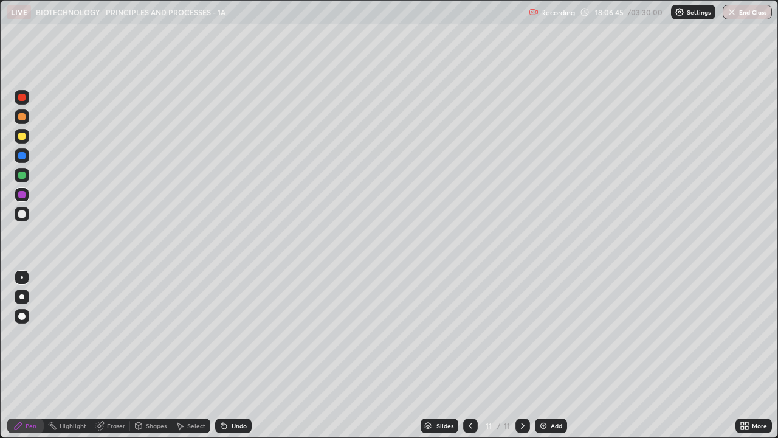
click at [24, 294] on div at bounding box center [22, 296] width 15 height 15
click at [116, 334] on div "Eraser" at bounding box center [116, 425] width 18 height 6
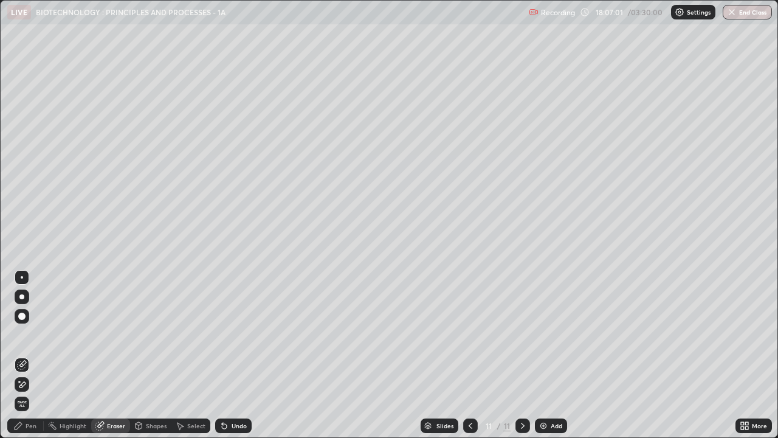
click at [26, 334] on div "Pen" at bounding box center [31, 425] width 11 height 6
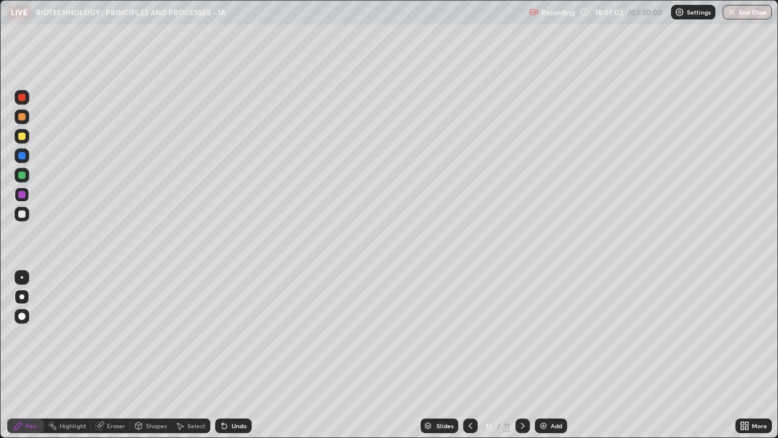
click at [21, 213] on div at bounding box center [21, 213] width 7 height 7
click at [228, 334] on div "Undo" at bounding box center [233, 425] width 36 height 15
click at [22, 277] on div at bounding box center [22, 277] width 2 height 2
click at [20, 98] on div at bounding box center [21, 97] width 7 height 7
click at [22, 141] on div at bounding box center [22, 136] width 15 height 15
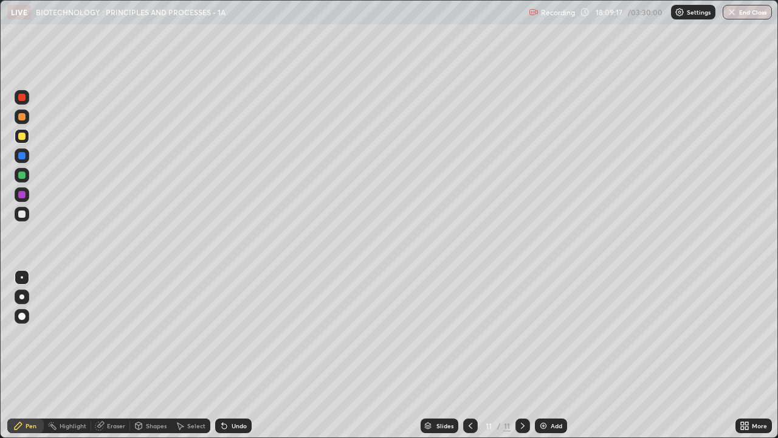
click at [108, 334] on div "Eraser" at bounding box center [116, 425] width 18 height 6
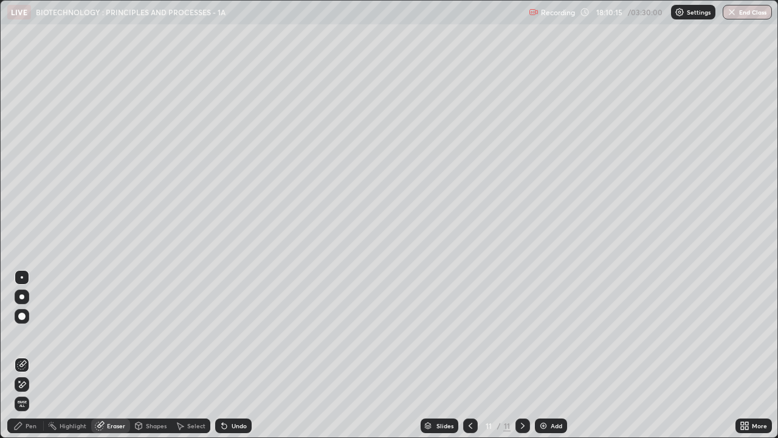
click at [227, 334] on icon at bounding box center [224, 426] width 10 height 10
click at [26, 334] on div "Pen" at bounding box center [31, 425] width 11 height 6
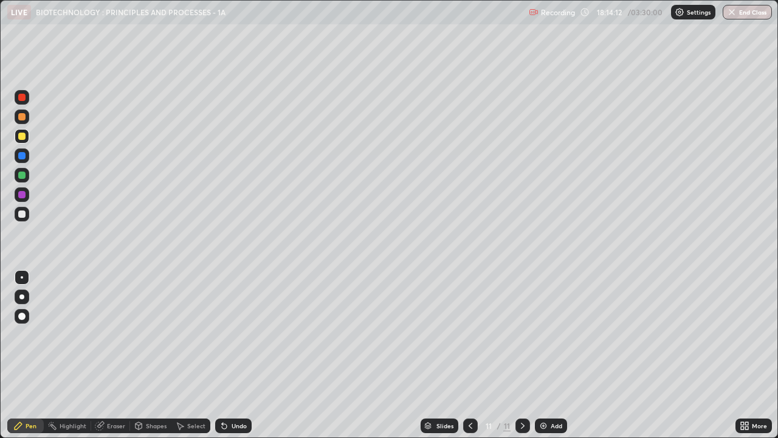
click at [553, 334] on div "Add" at bounding box center [557, 425] width 12 height 6
click at [22, 215] on div at bounding box center [21, 213] width 7 height 7
click at [119, 334] on div "Eraser" at bounding box center [116, 425] width 18 height 6
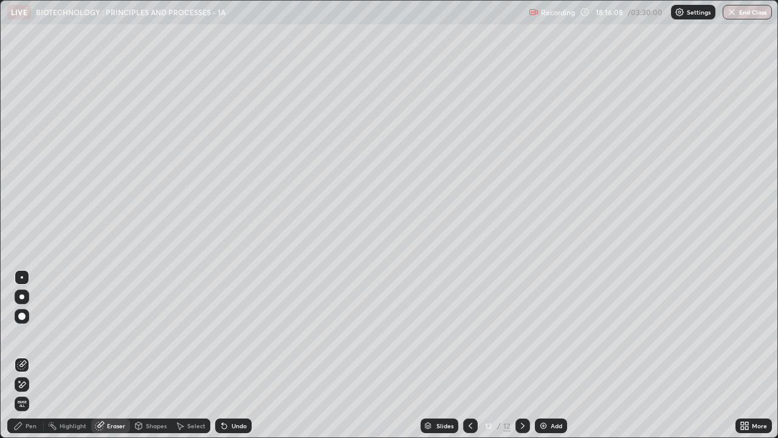
click at [27, 334] on div "Pen" at bounding box center [31, 425] width 11 height 6
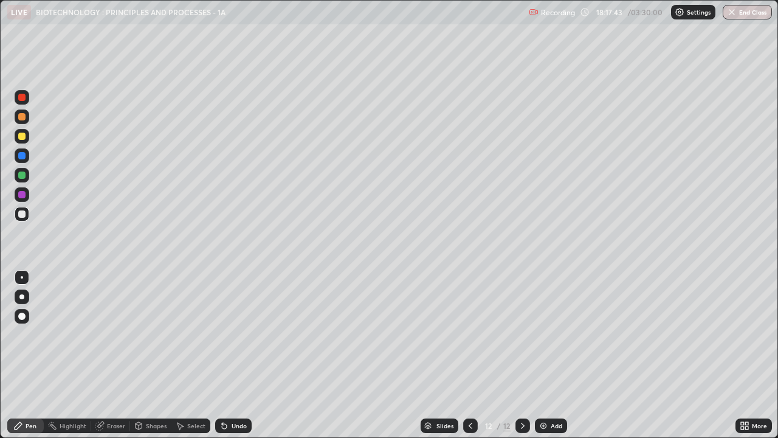
click at [24, 137] on div at bounding box center [21, 135] width 7 height 7
click at [24, 211] on div at bounding box center [21, 213] width 7 height 7
click at [21, 138] on div at bounding box center [21, 135] width 7 height 7
click at [239, 334] on div "Undo" at bounding box center [239, 425] width 15 height 6
click at [242, 334] on div "Undo" at bounding box center [239, 425] width 15 height 6
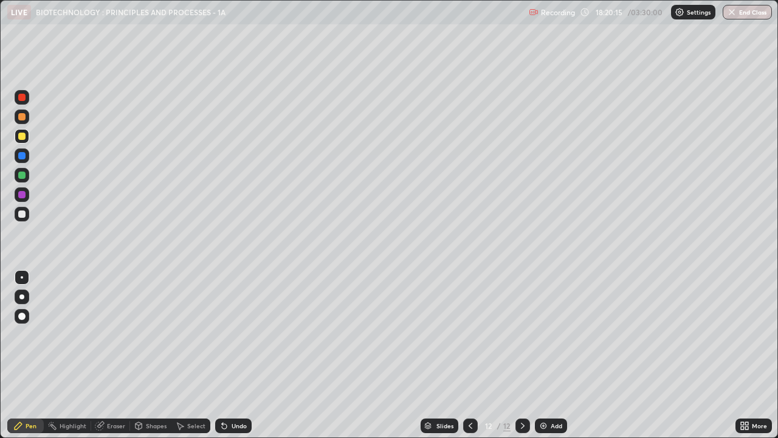
click at [241, 334] on div "Undo" at bounding box center [239, 425] width 15 height 6
click at [239, 334] on div "Undo" at bounding box center [239, 425] width 15 height 6
click at [22, 99] on div at bounding box center [21, 97] width 7 height 7
click at [109, 334] on div "Eraser" at bounding box center [116, 425] width 18 height 6
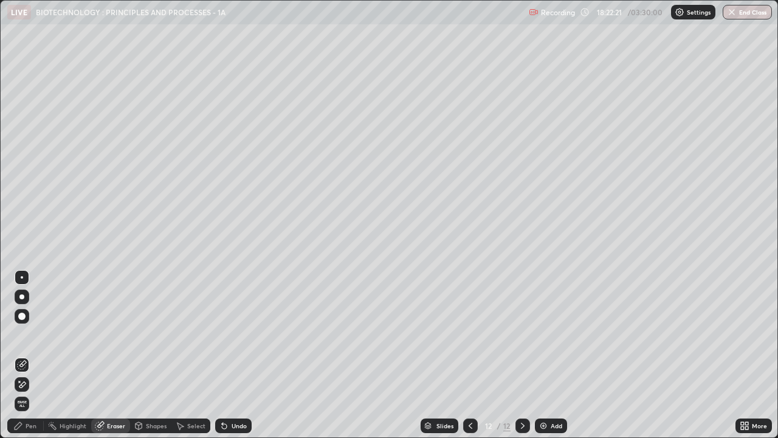
click at [545, 334] on img at bounding box center [543, 426] width 10 height 10
click at [35, 334] on div "Pen" at bounding box center [31, 425] width 11 height 6
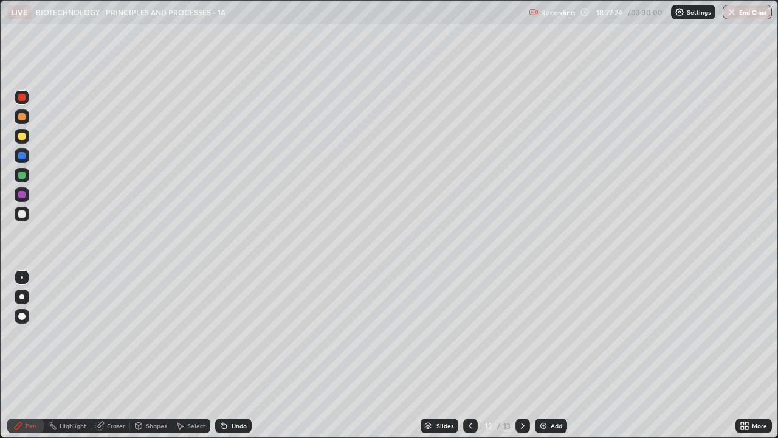
click at [20, 134] on div at bounding box center [21, 135] width 7 height 7
click at [22, 215] on div at bounding box center [21, 213] width 7 height 7
click at [232, 334] on div "Undo" at bounding box center [239, 425] width 15 height 6
click at [236, 334] on div "Undo" at bounding box center [239, 425] width 15 height 6
click at [20, 135] on div at bounding box center [21, 135] width 7 height 7
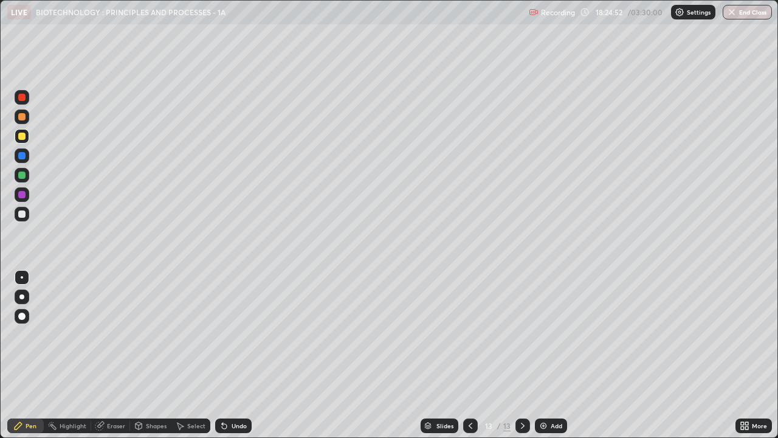
click at [152, 334] on div "Shapes" at bounding box center [156, 425] width 21 height 6
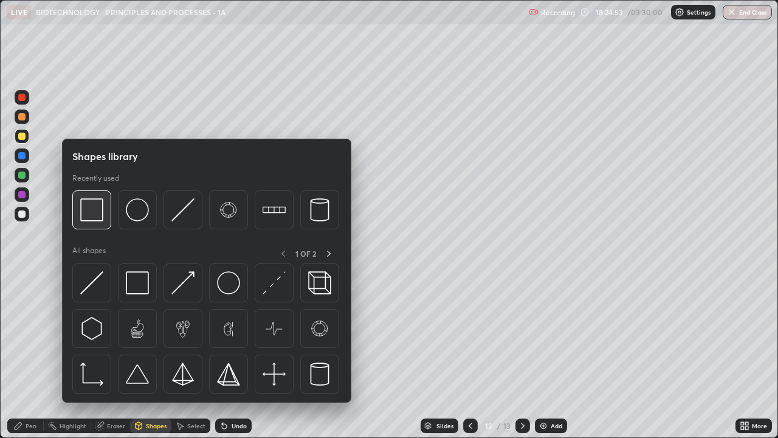
click at [91, 218] on img at bounding box center [91, 209] width 23 height 23
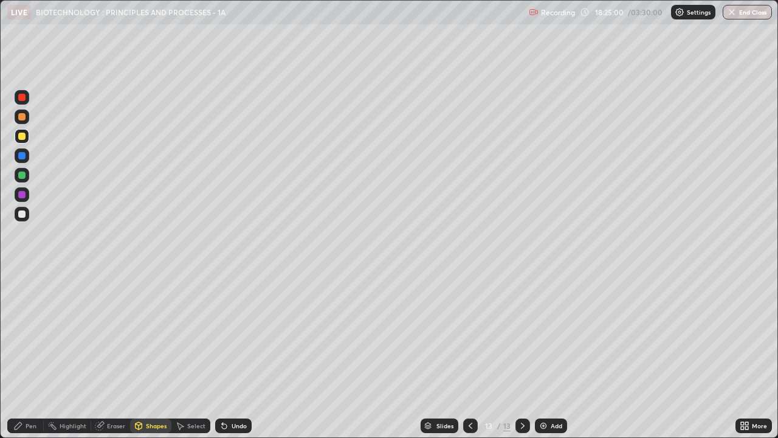
click at [107, 334] on div "Eraser" at bounding box center [116, 425] width 18 height 6
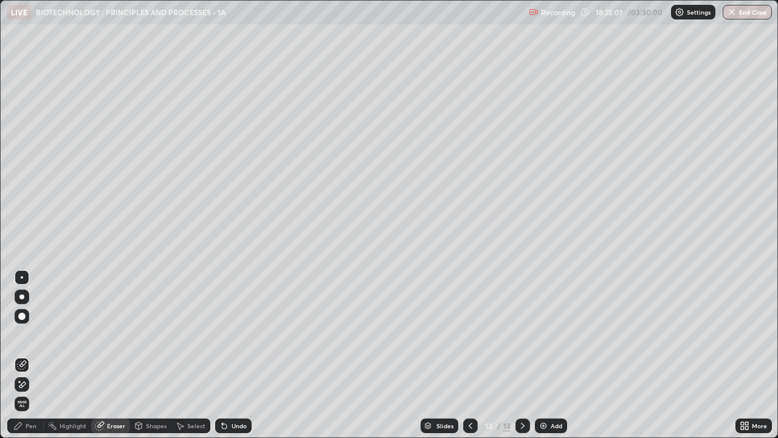
click at [25, 334] on div "Pen" at bounding box center [25, 425] width 36 height 15
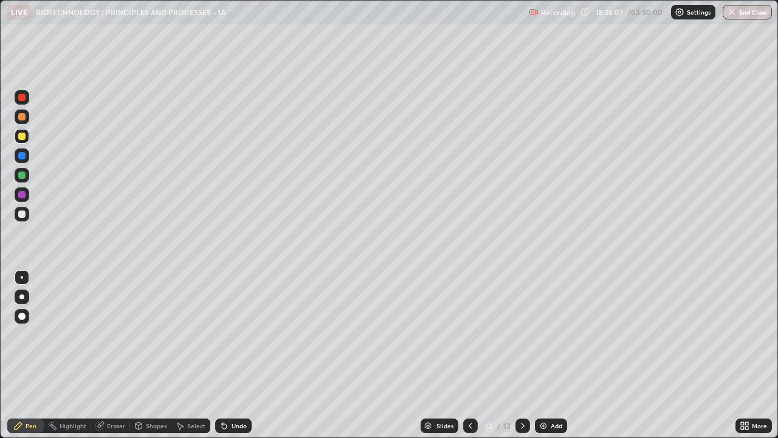
click at [19, 95] on div at bounding box center [21, 97] width 7 height 7
click at [19, 137] on div at bounding box center [21, 135] width 7 height 7
click at [19, 98] on div at bounding box center [21, 97] width 7 height 7
click at [21, 212] on div at bounding box center [21, 213] width 7 height 7
click at [107, 334] on div "Eraser" at bounding box center [116, 425] width 18 height 6
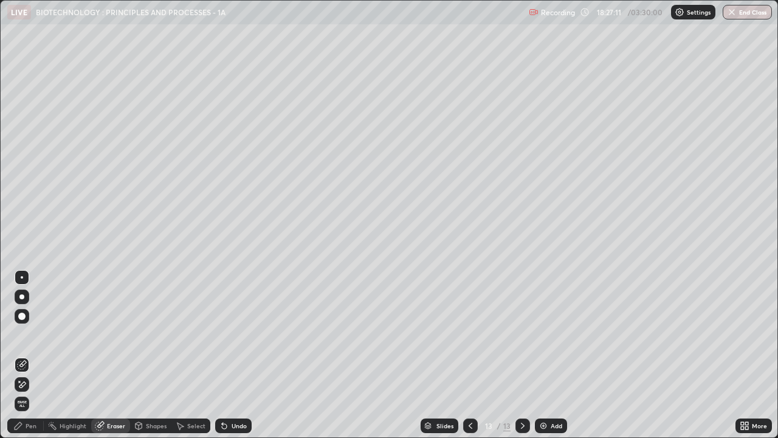
click at [26, 334] on div "Pen" at bounding box center [31, 425] width 11 height 6
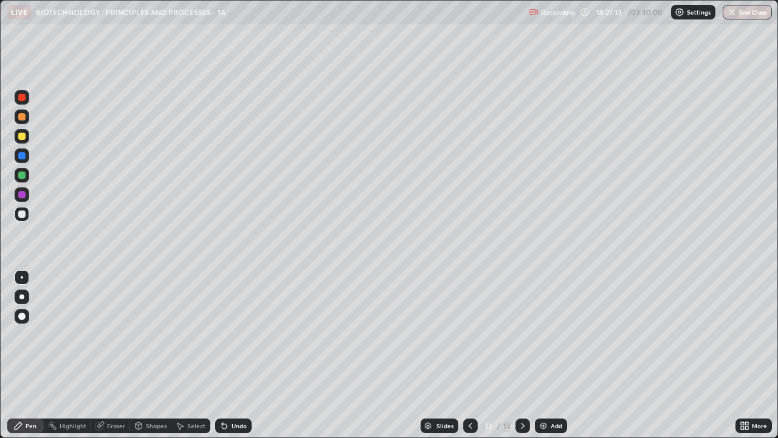
click at [21, 156] on div at bounding box center [21, 155] width 7 height 7
click at [194, 334] on div "Select" at bounding box center [196, 425] width 18 height 6
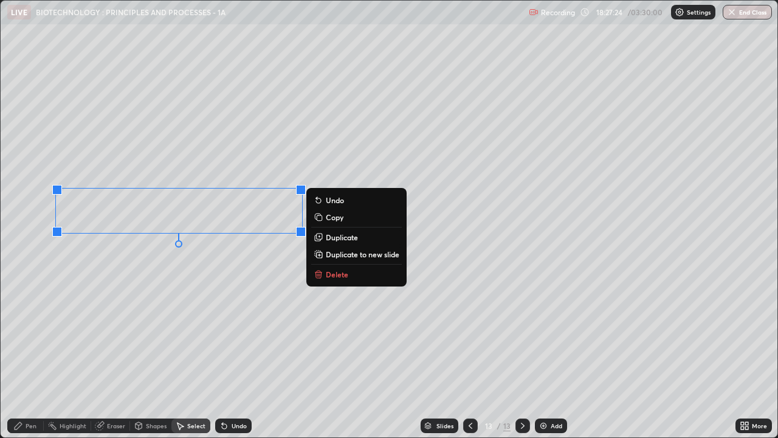
click at [332, 236] on p "Duplicate" at bounding box center [342, 237] width 32 height 10
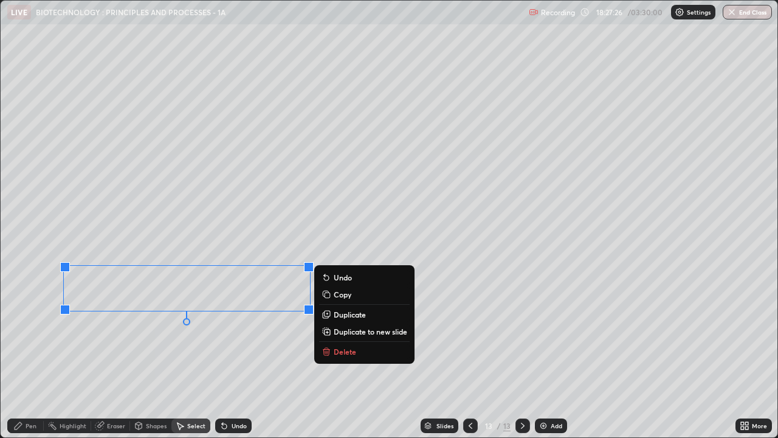
click at [229, 334] on div "0 ° Undo Copy Duplicate Duplicate to new slide Delete" at bounding box center [389, 219] width 777 height 436
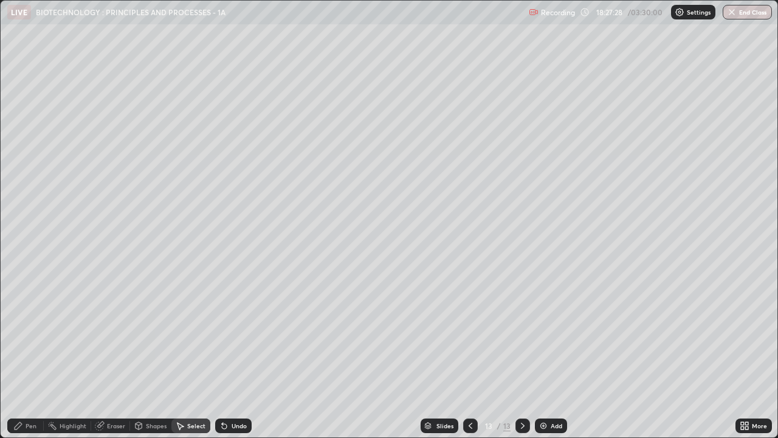
click at [31, 334] on div "Pen" at bounding box center [31, 425] width 11 height 6
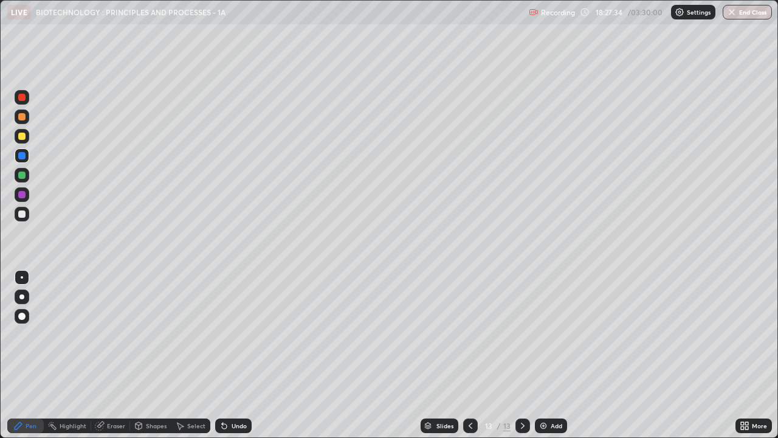
click at [23, 136] on div at bounding box center [21, 135] width 7 height 7
click at [116, 334] on div "Eraser" at bounding box center [116, 425] width 18 height 6
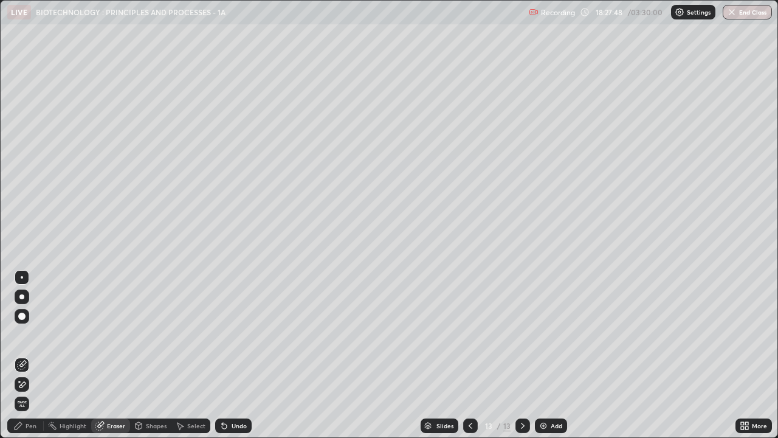
click at [28, 334] on div "Pen" at bounding box center [31, 425] width 11 height 6
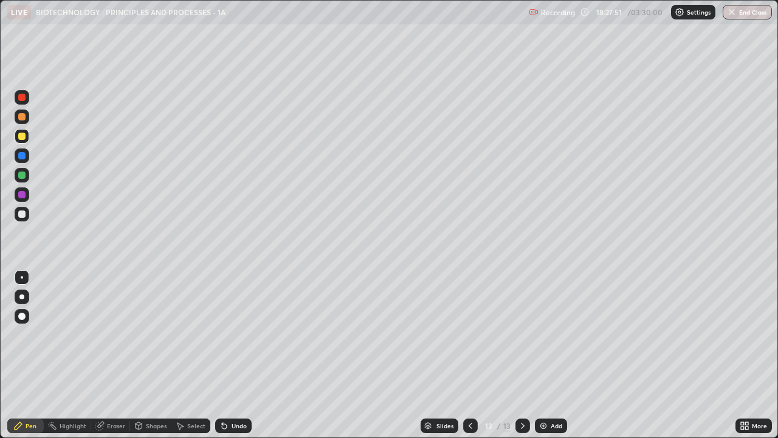
click at [110, 334] on div "Eraser" at bounding box center [116, 425] width 18 height 6
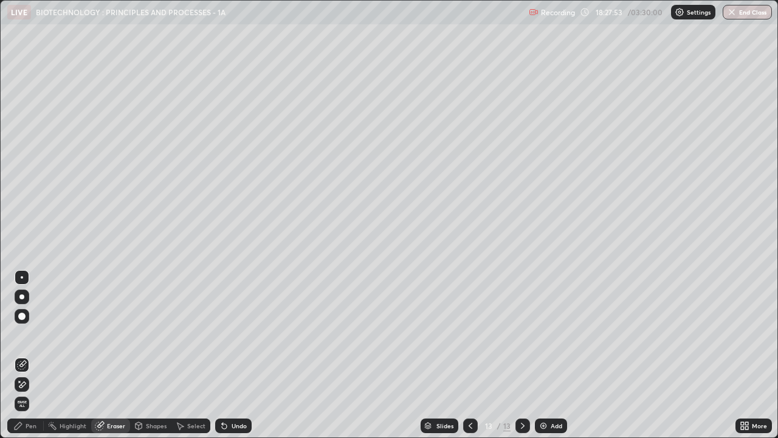
click at [26, 334] on div "Pen" at bounding box center [31, 425] width 11 height 6
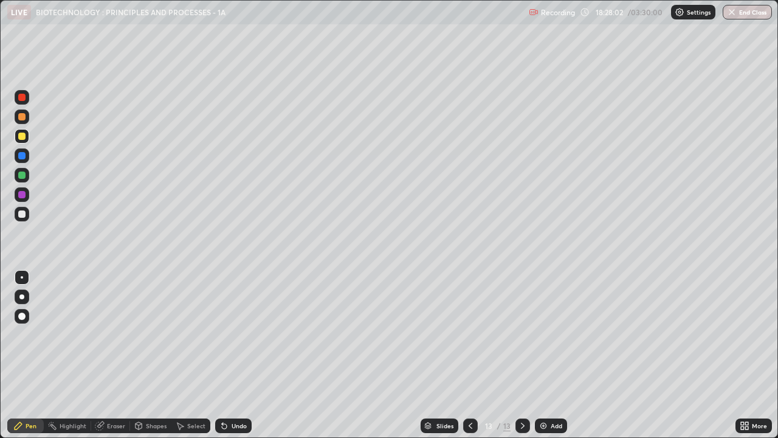
click at [21, 98] on div at bounding box center [21, 97] width 7 height 7
click at [22, 197] on div at bounding box center [21, 194] width 7 height 7
click at [21, 136] on div at bounding box center [21, 135] width 7 height 7
click at [148, 334] on div "Shapes" at bounding box center [156, 425] width 21 height 6
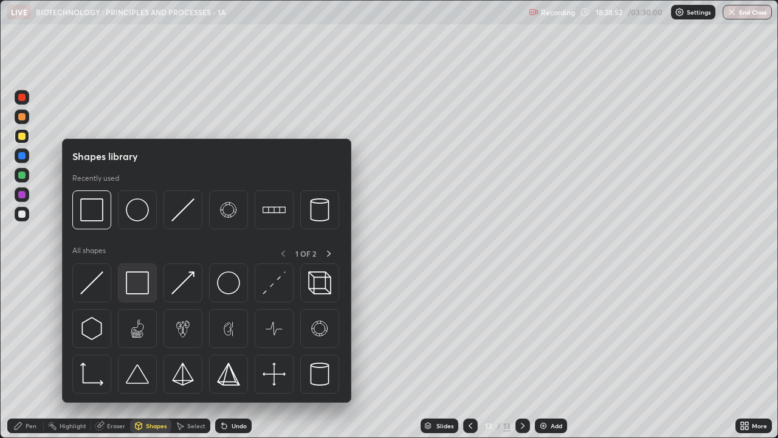
click at [134, 281] on img at bounding box center [137, 282] width 23 height 23
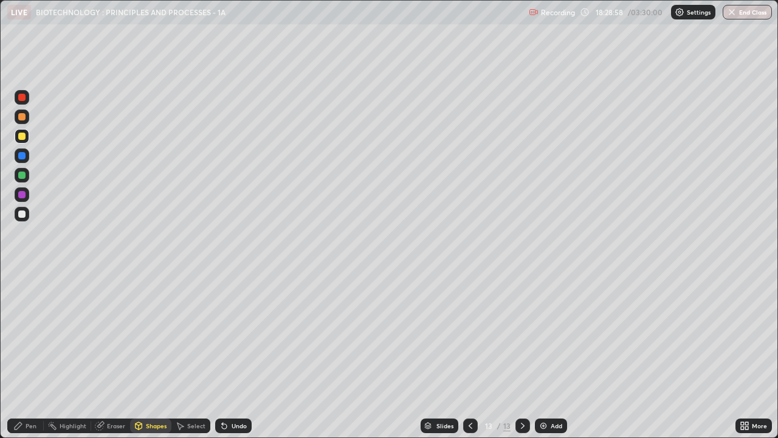
click at [30, 334] on div "Pen" at bounding box center [31, 425] width 11 height 6
click at [24, 174] on div at bounding box center [21, 174] width 7 height 7
click at [184, 334] on div "Select" at bounding box center [190, 425] width 39 height 15
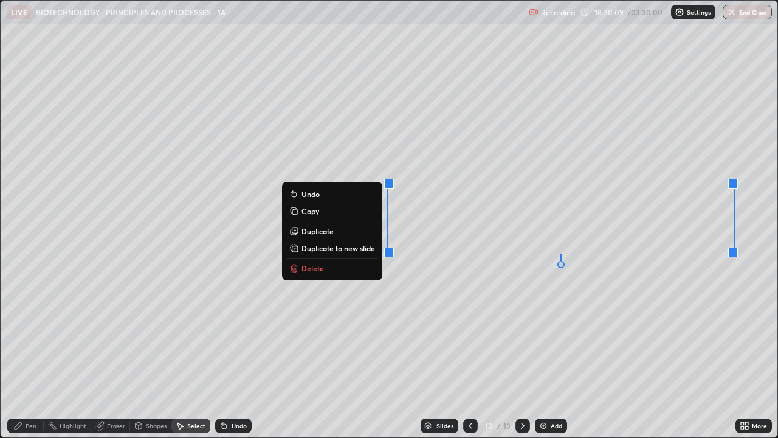
click at [315, 233] on p "Duplicate" at bounding box center [317, 231] width 32 height 10
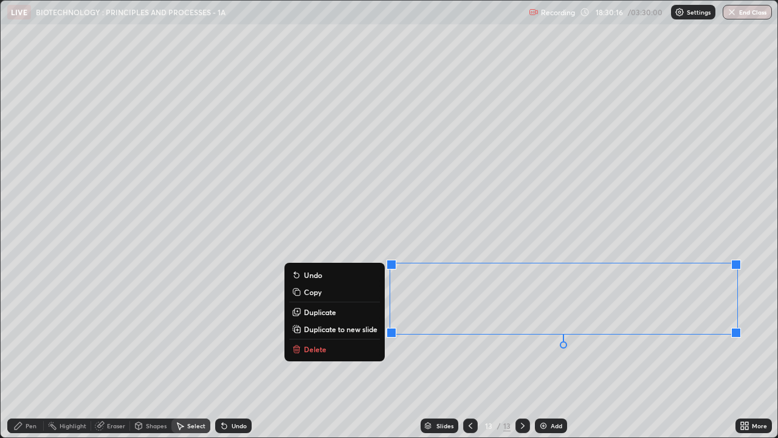
click at [532, 334] on div "0 ° Undo Copy Duplicate Duplicate to new slide Delete" at bounding box center [389, 219] width 777 height 436
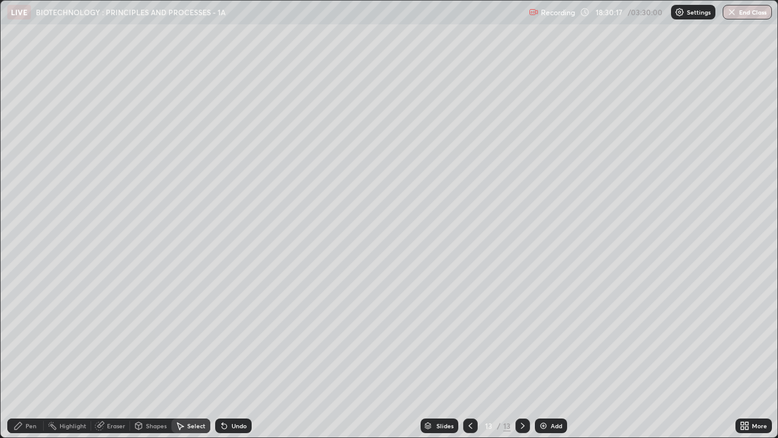
click at [31, 334] on div "Pen" at bounding box center [31, 425] width 11 height 6
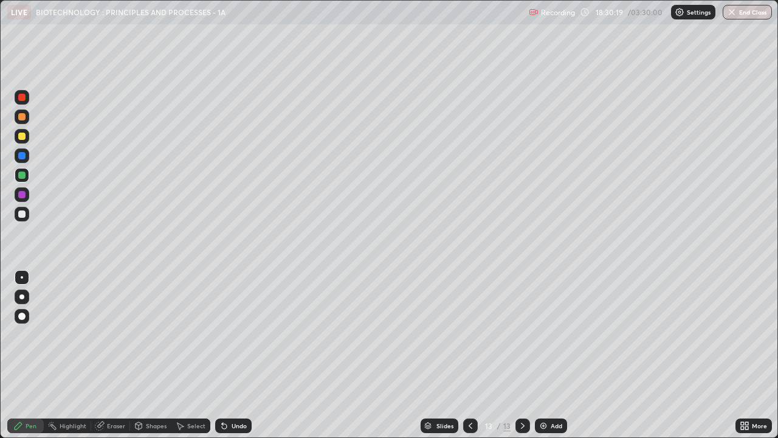
click at [21, 192] on div at bounding box center [21, 194] width 7 height 7
click at [19, 135] on div at bounding box center [21, 135] width 7 height 7
click at [105, 334] on div "Eraser" at bounding box center [110, 425] width 39 height 15
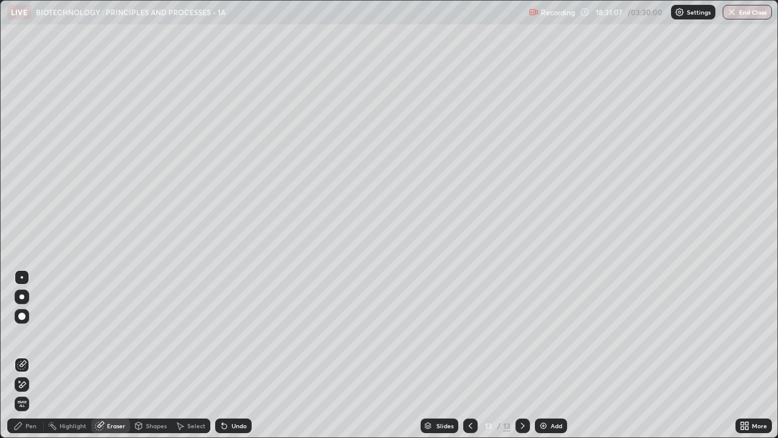
click at [32, 334] on div "Pen" at bounding box center [25, 425] width 36 height 15
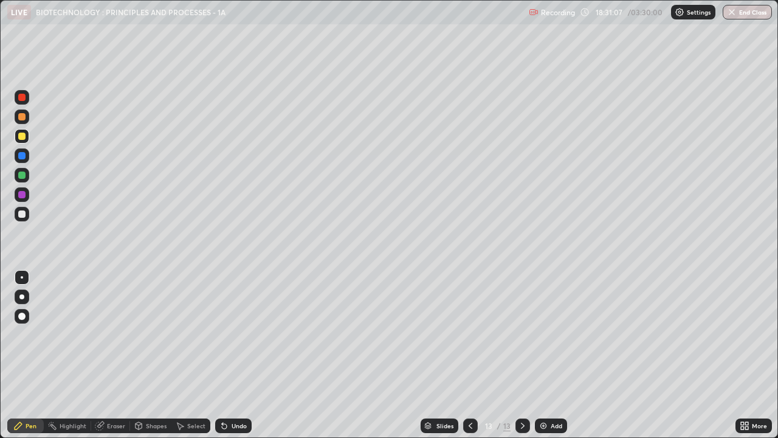
click at [19, 174] on div at bounding box center [21, 174] width 7 height 7
click at [543, 334] on img at bounding box center [543, 426] width 10 height 10
click at [22, 137] on div at bounding box center [21, 135] width 7 height 7
click at [235, 334] on div "Undo" at bounding box center [239, 425] width 15 height 6
click at [232, 334] on div "Undo" at bounding box center [239, 425] width 15 height 6
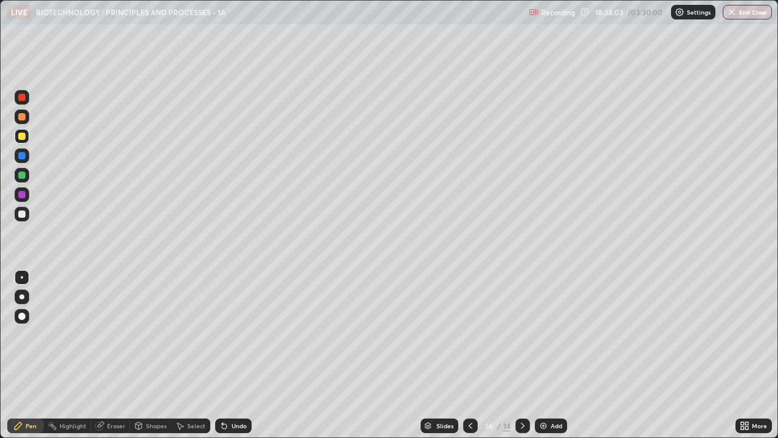
click at [234, 334] on div "Undo" at bounding box center [239, 425] width 15 height 6
click at [21, 154] on div at bounding box center [21, 155] width 7 height 7
click at [108, 334] on div "Eraser" at bounding box center [116, 425] width 18 height 6
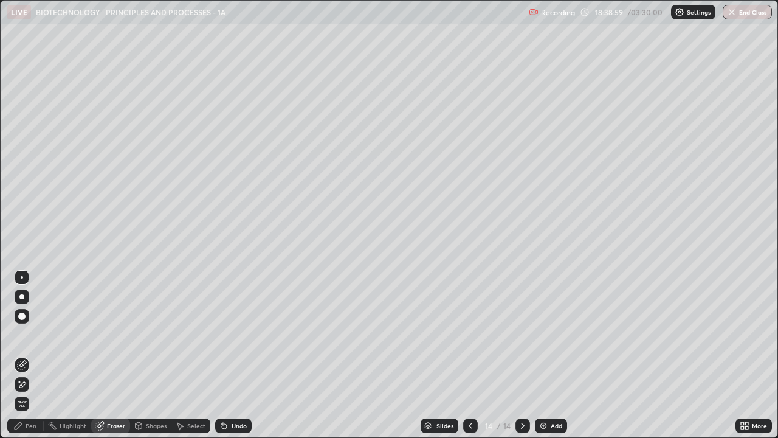
click at [26, 334] on div "Pen" at bounding box center [31, 425] width 11 height 6
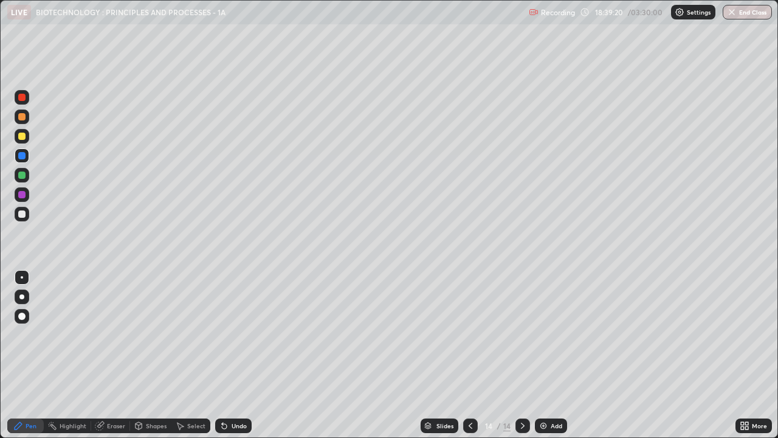
click at [109, 334] on div "Eraser" at bounding box center [116, 425] width 18 height 6
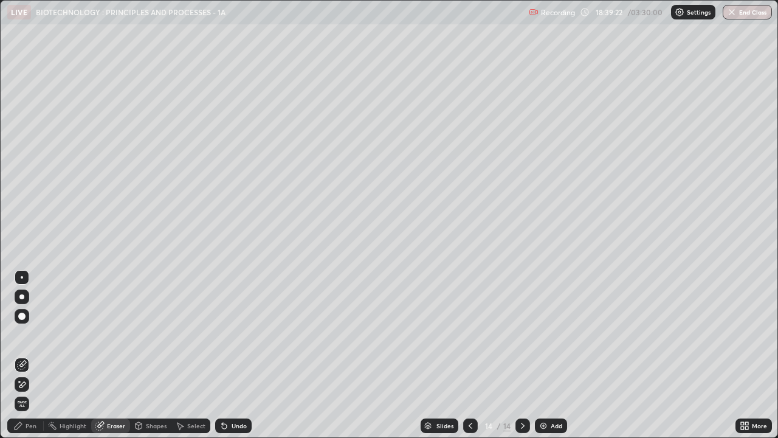
click at [26, 334] on div "Pen" at bounding box center [31, 425] width 11 height 6
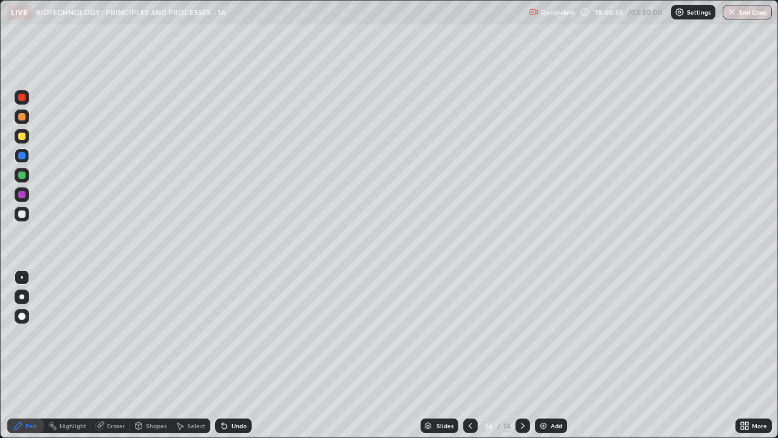
click at [22, 137] on div at bounding box center [21, 135] width 7 height 7
click at [151, 334] on div "Shapes" at bounding box center [156, 425] width 21 height 6
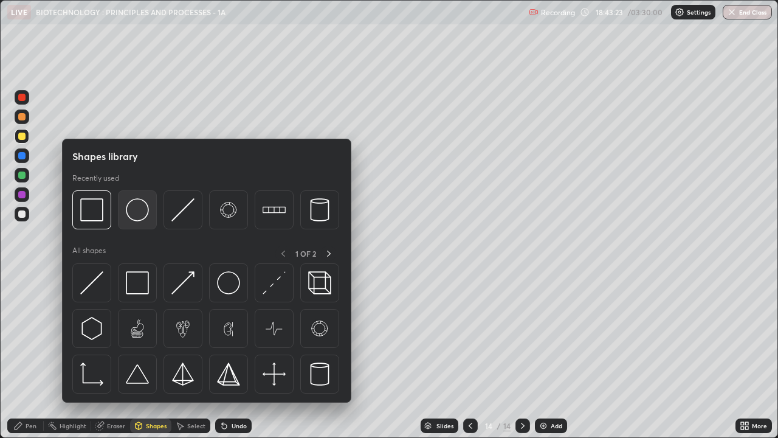
click at [137, 216] on img at bounding box center [137, 209] width 23 height 23
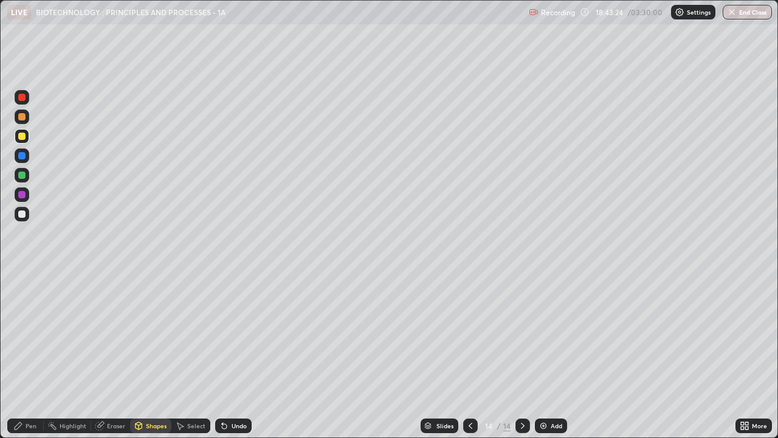
click at [21, 175] on div at bounding box center [21, 174] width 7 height 7
click at [188, 334] on div "Select" at bounding box center [196, 425] width 18 height 6
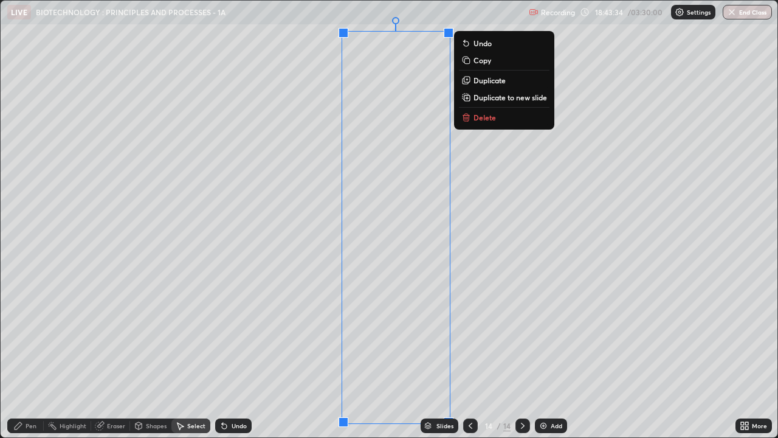
click at [492, 334] on div "0 ° Undo Copy Duplicate Duplicate to new slide Delete" at bounding box center [389, 219] width 777 height 436
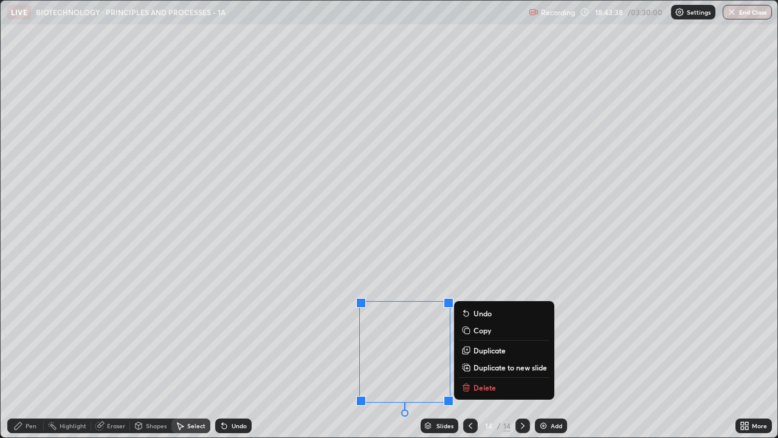
click at [483, 334] on p "Duplicate" at bounding box center [489, 350] width 32 height 10
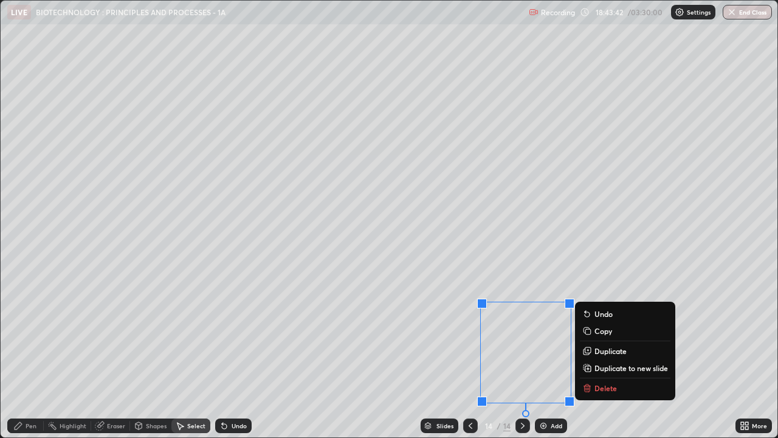
click at [610, 334] on p "Duplicate" at bounding box center [610, 351] width 32 height 10
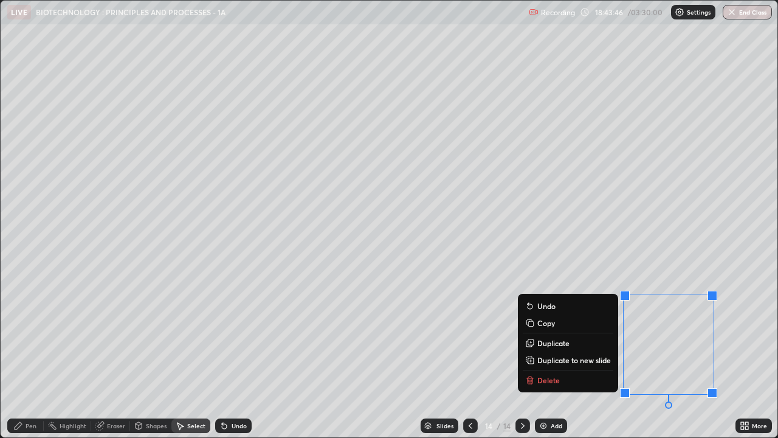
click at [615, 227] on div "0 ° Undo Copy Duplicate Duplicate to new slide Delete" at bounding box center [389, 219] width 777 height 436
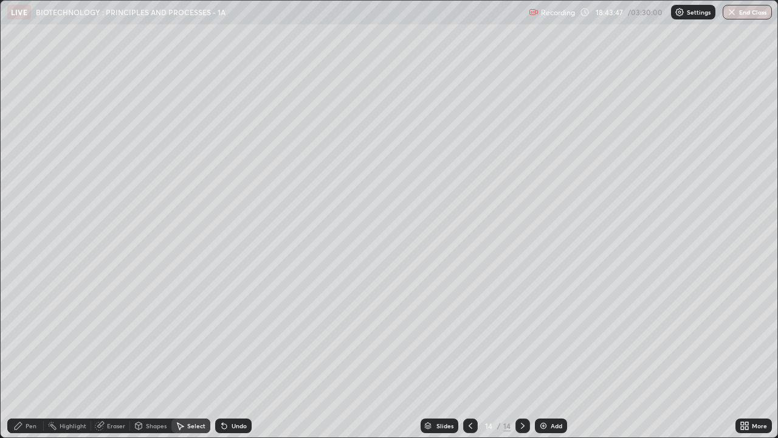
click at [27, 334] on div "Pen" at bounding box center [31, 425] width 11 height 6
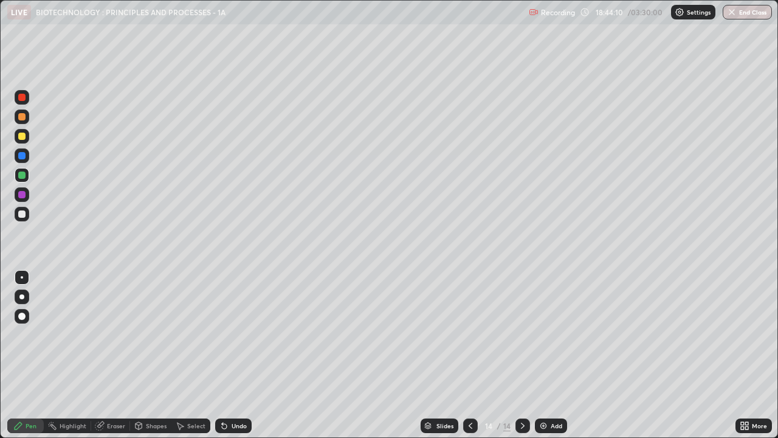
click at [24, 334] on div "Pen" at bounding box center [25, 425] width 36 height 15
click at [111, 334] on div "Eraser" at bounding box center [116, 425] width 18 height 6
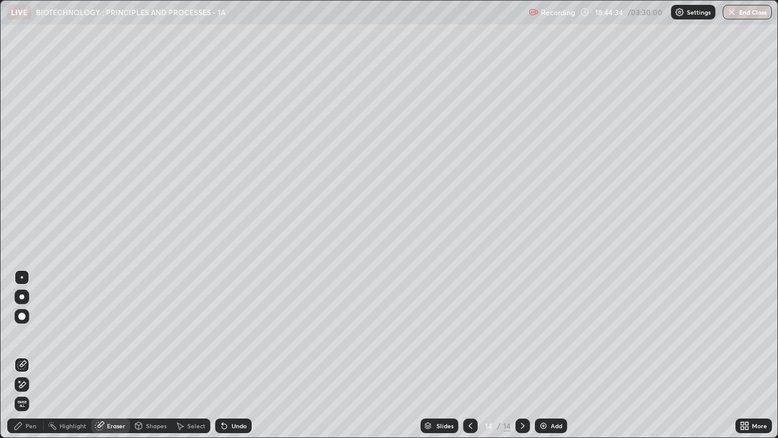
click at [20, 334] on icon at bounding box center [18, 425] width 7 height 7
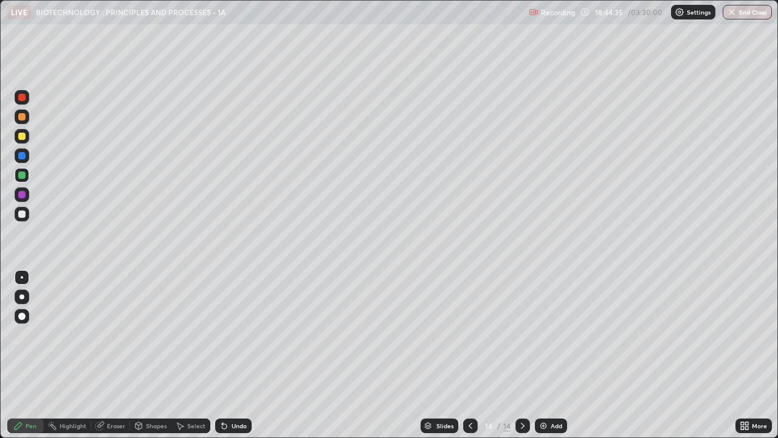
click at [16, 92] on div at bounding box center [22, 97] width 15 height 15
click at [114, 334] on div "Eraser" at bounding box center [116, 425] width 18 height 6
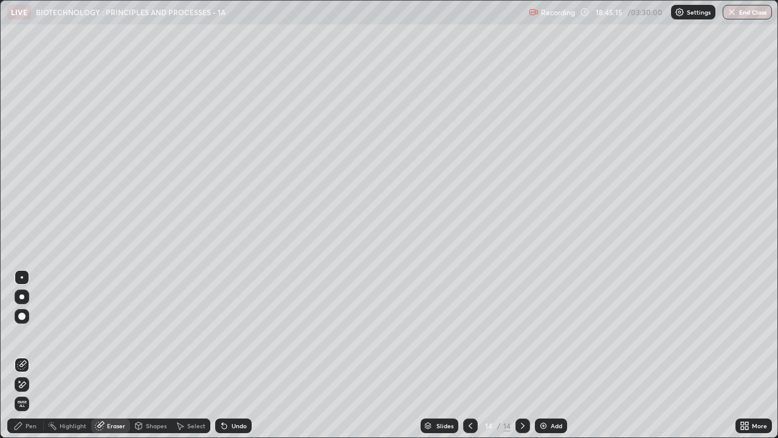
click at [191, 334] on div "Select" at bounding box center [196, 425] width 18 height 6
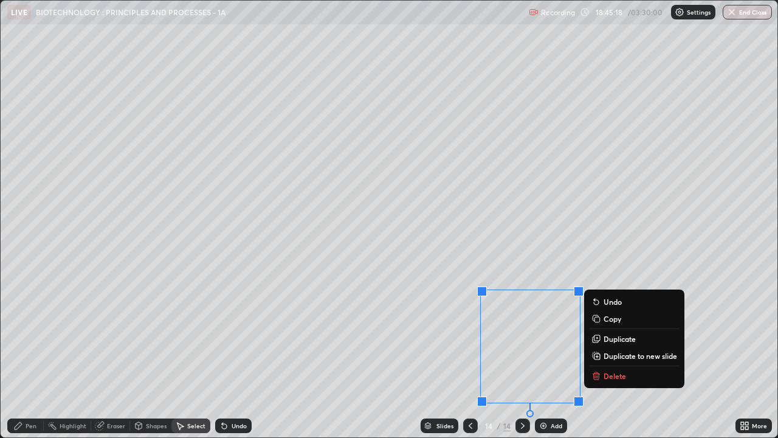
click at [614, 334] on p "Duplicate" at bounding box center [620, 339] width 32 height 10
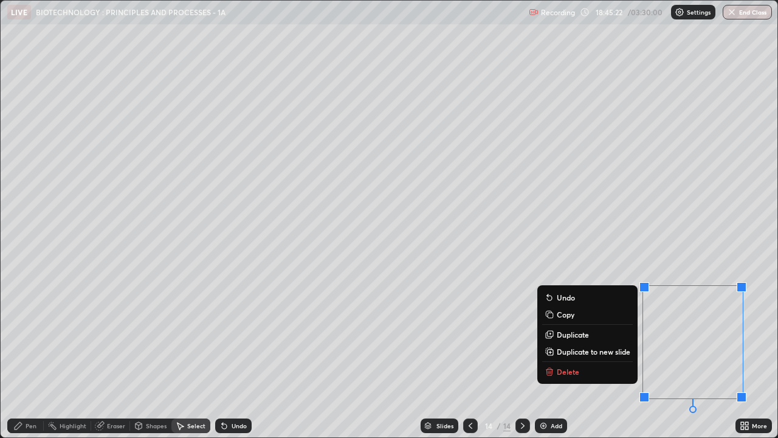
click at [599, 225] on div "0 ° Undo Copy Duplicate Duplicate to new slide Delete" at bounding box center [389, 219] width 777 height 436
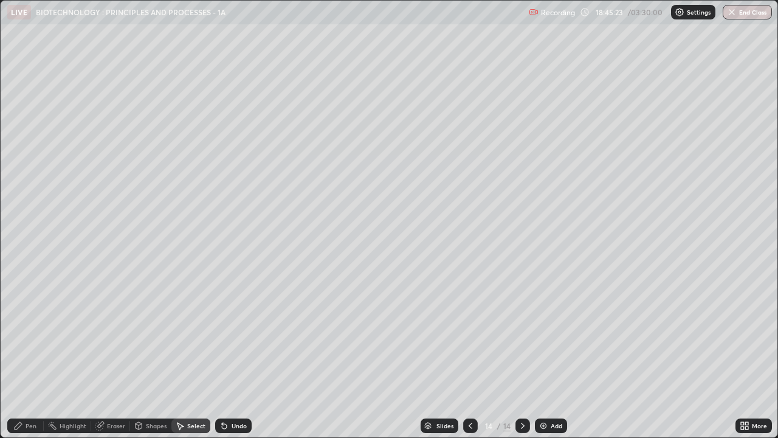
click at [29, 334] on div "Pen" at bounding box center [31, 425] width 11 height 6
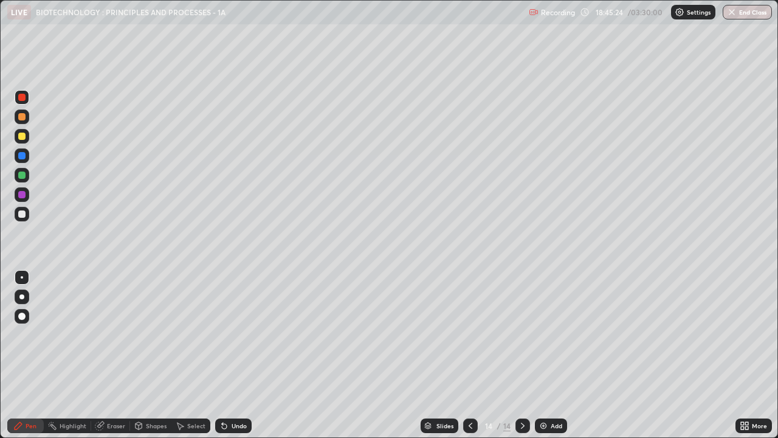
click at [18, 211] on div at bounding box center [21, 213] width 7 height 7
click at [117, 334] on div "Eraser" at bounding box center [116, 425] width 18 height 6
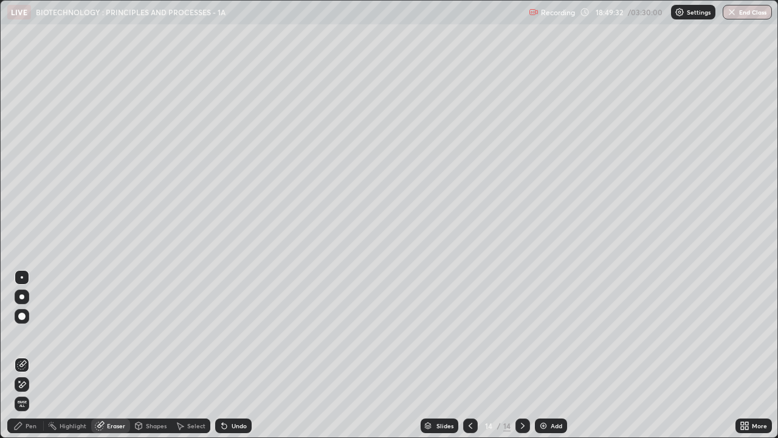
click at [549, 334] on div "Add" at bounding box center [551, 425] width 32 height 15
click at [33, 334] on div "Pen" at bounding box center [31, 425] width 11 height 6
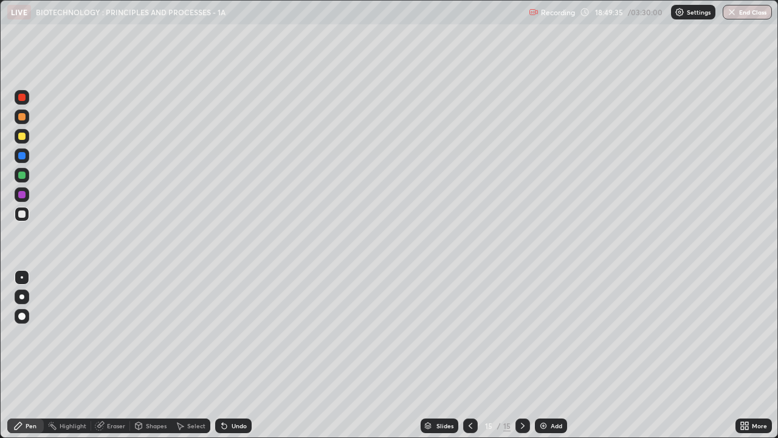
click at [15, 138] on div at bounding box center [22, 136] width 15 height 15
click at [19, 215] on div at bounding box center [21, 213] width 7 height 7
click at [21, 136] on div at bounding box center [21, 135] width 7 height 7
click at [229, 334] on div "Undo" at bounding box center [233, 425] width 36 height 15
click at [232, 334] on div "Undo" at bounding box center [239, 425] width 15 height 6
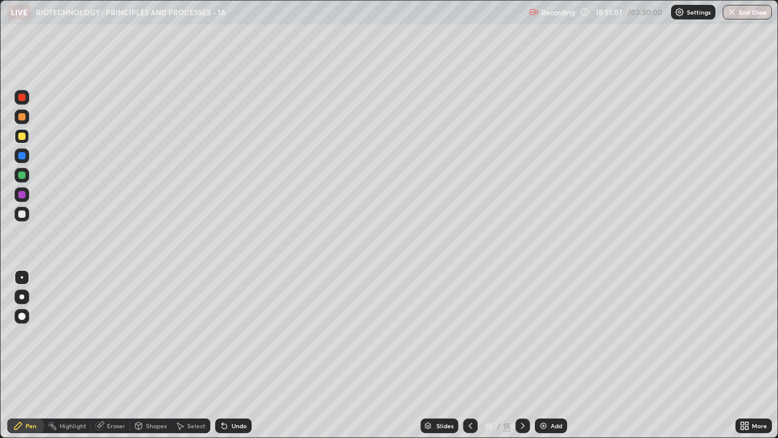
click at [234, 334] on div "Undo" at bounding box center [239, 425] width 15 height 6
click at [747, 334] on icon at bounding box center [745, 426] width 10 height 10
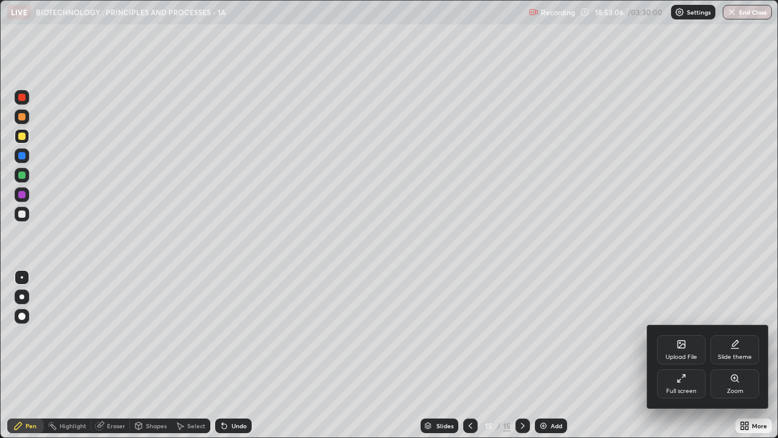
click at [679, 334] on div "Full screen" at bounding box center [681, 383] width 49 height 29
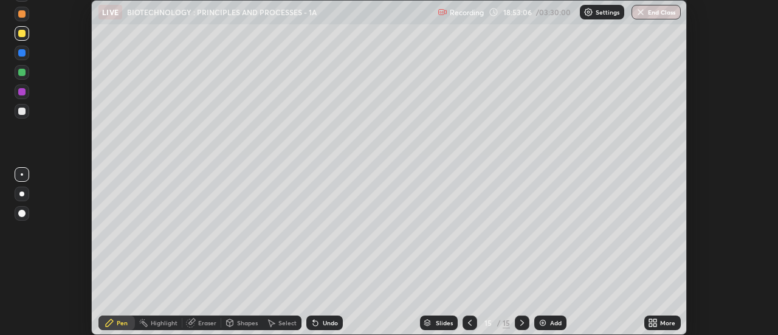
scroll to position [60441, 59998]
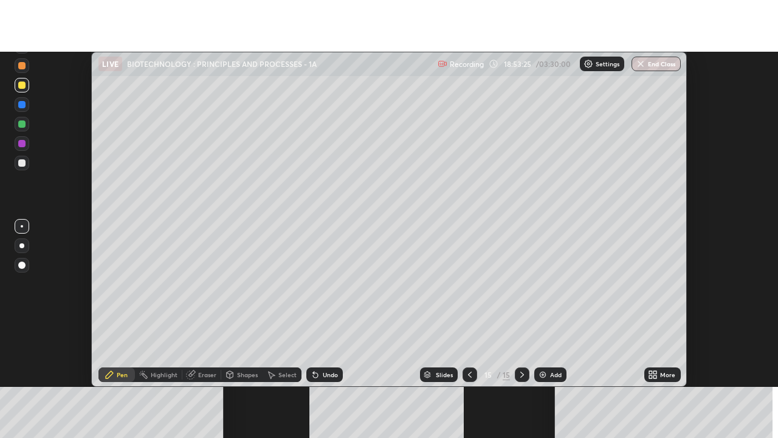
scroll to position [335, 777]
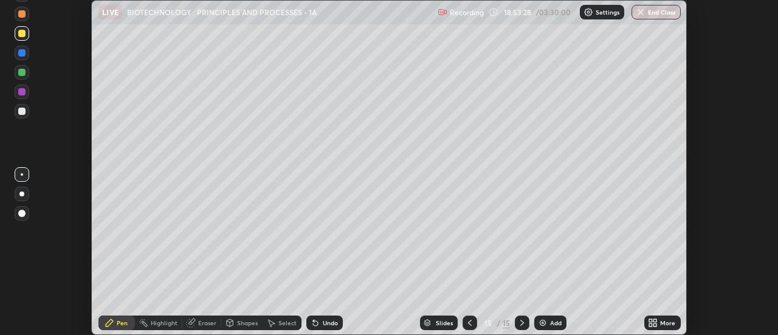
click at [664, 323] on div "More" at bounding box center [667, 323] width 15 height 6
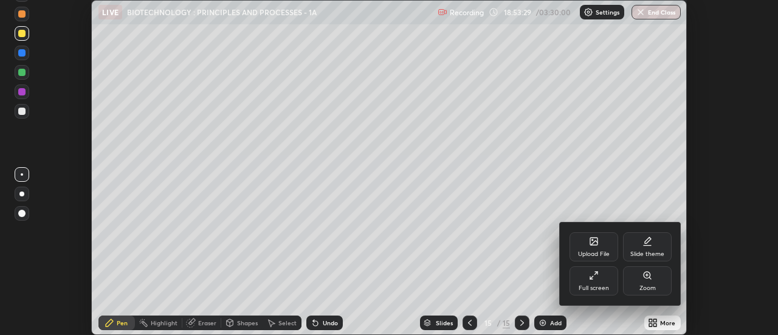
click at [605, 257] on div "Upload File" at bounding box center [594, 254] width 32 height 6
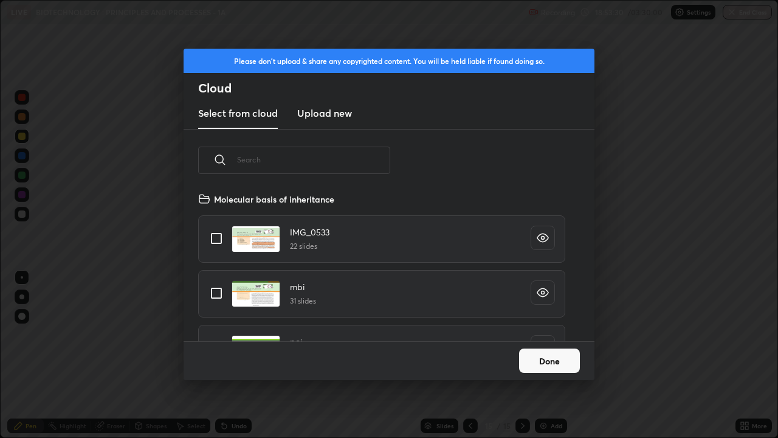
scroll to position [150, 390]
click at [574, 334] on button "Done" at bounding box center [549, 360] width 61 height 24
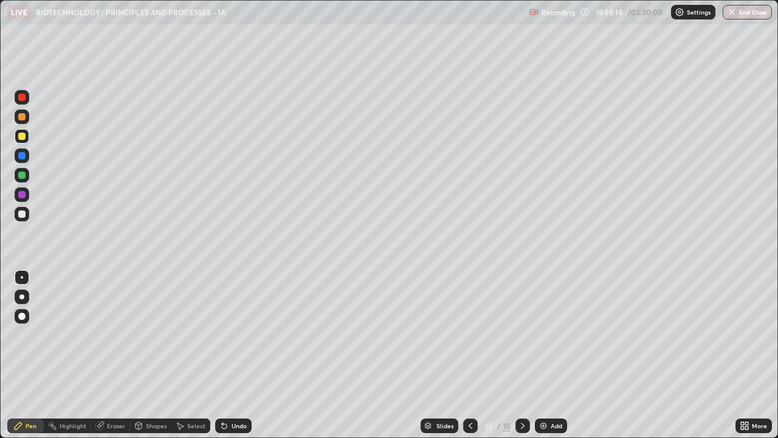
click at [22, 215] on div at bounding box center [21, 213] width 7 height 7
click at [21, 177] on div at bounding box center [21, 174] width 7 height 7
click at [544, 334] on img at bounding box center [543, 426] width 10 height 10
click at [21, 137] on div at bounding box center [21, 135] width 7 height 7
click at [22, 215] on div at bounding box center [21, 213] width 7 height 7
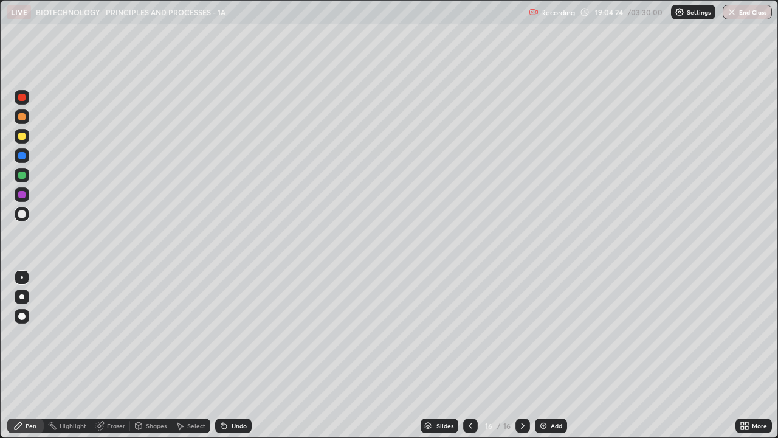
click at [22, 177] on div at bounding box center [21, 174] width 7 height 7
click at [118, 334] on div "Eraser" at bounding box center [116, 425] width 18 height 6
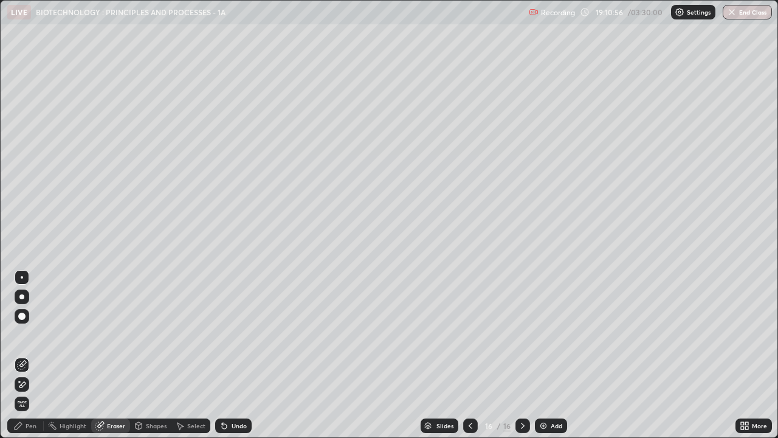
click at [552, 334] on div "Add" at bounding box center [557, 425] width 12 height 6
click at [35, 334] on div "Pen" at bounding box center [31, 425] width 11 height 6
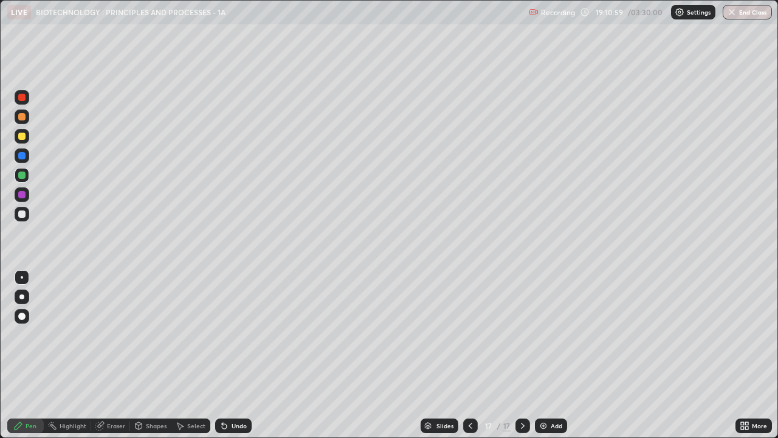
click at [21, 136] on div at bounding box center [21, 135] width 7 height 7
click at [469, 334] on icon at bounding box center [471, 426] width 10 height 10
click at [468, 334] on icon at bounding box center [471, 426] width 10 height 10
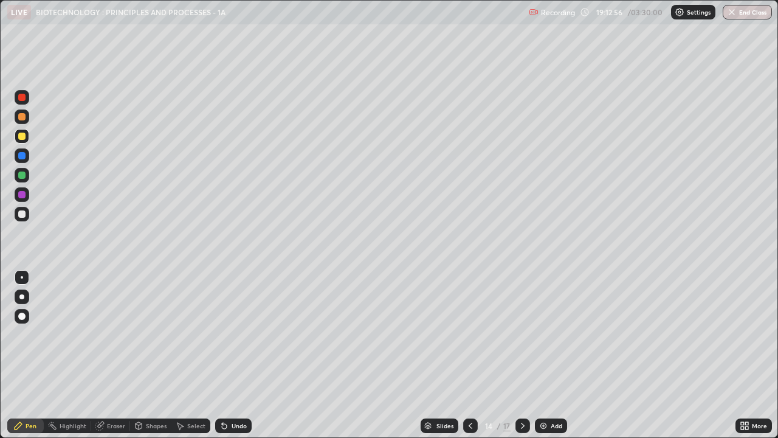
click at [469, 334] on icon at bounding box center [471, 426] width 10 height 10
click at [467, 334] on icon at bounding box center [471, 426] width 10 height 10
click at [468, 334] on icon at bounding box center [471, 426] width 10 height 10
click at [469, 334] on icon at bounding box center [471, 426] width 10 height 10
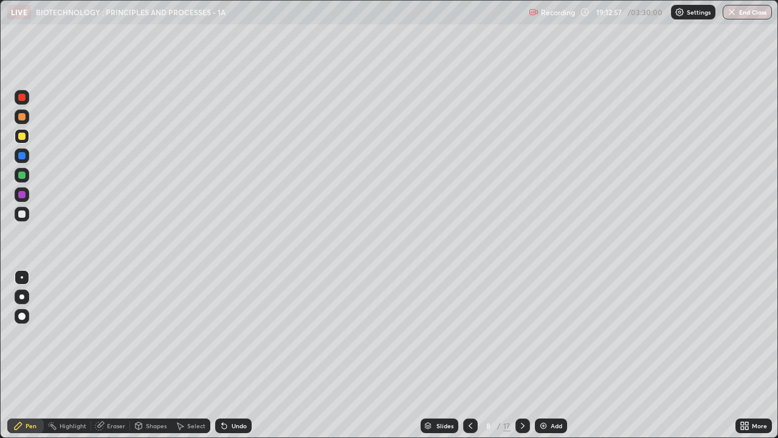
click at [469, 334] on icon at bounding box center [471, 426] width 10 height 10
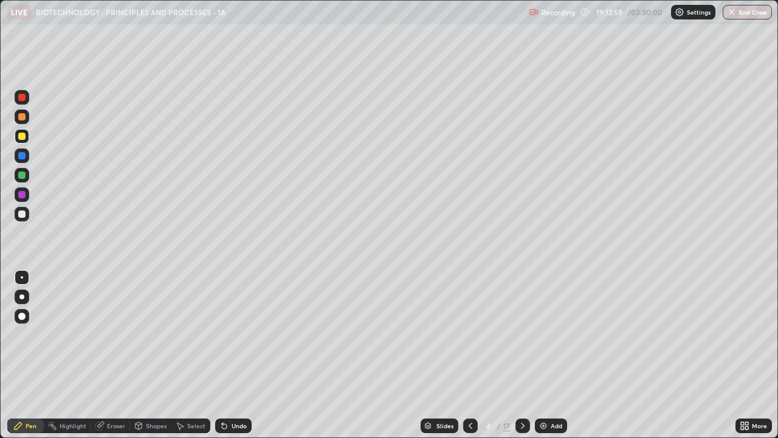
click at [469, 334] on icon at bounding box center [471, 426] width 10 height 10
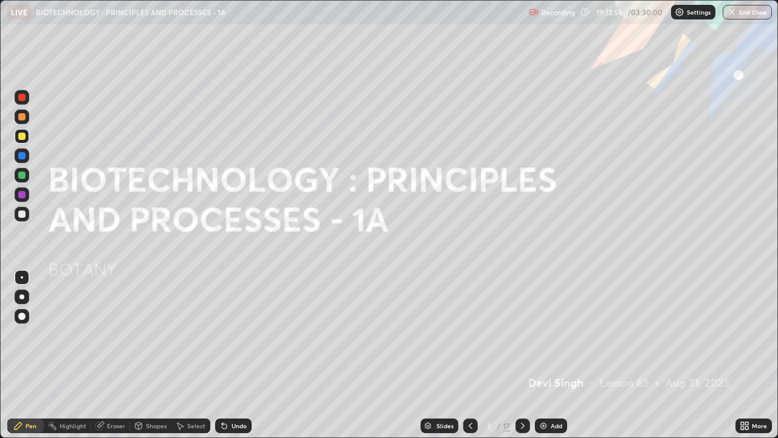
click at [466, 334] on icon at bounding box center [471, 426] width 10 height 10
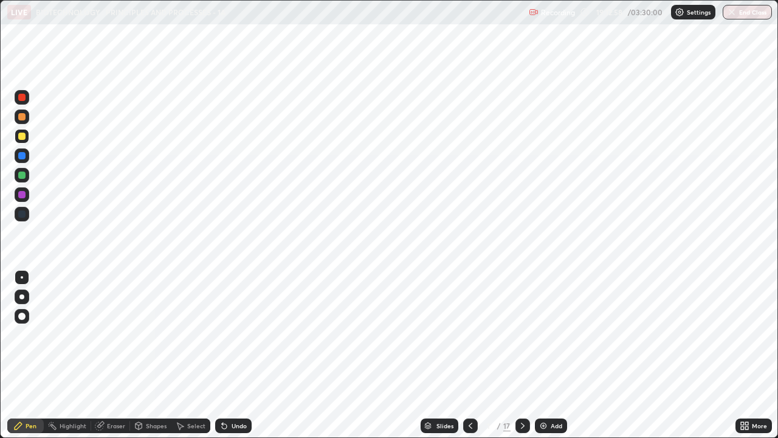
click at [466, 334] on div at bounding box center [470, 425] width 15 height 15
click at [521, 334] on icon at bounding box center [523, 426] width 10 height 10
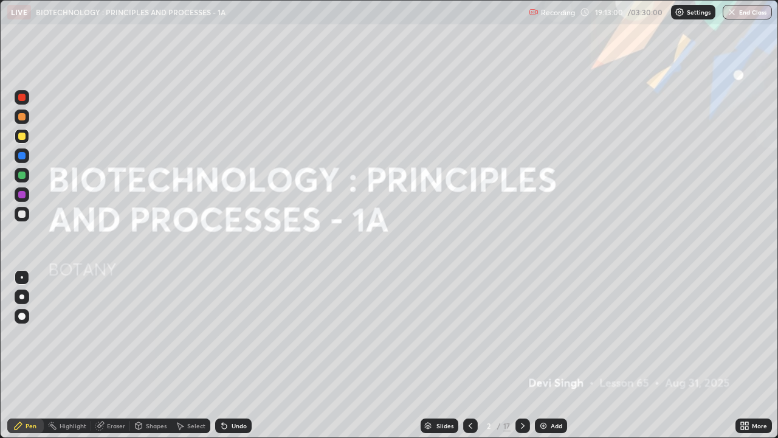
click at [521, 334] on icon at bounding box center [523, 426] width 10 height 10
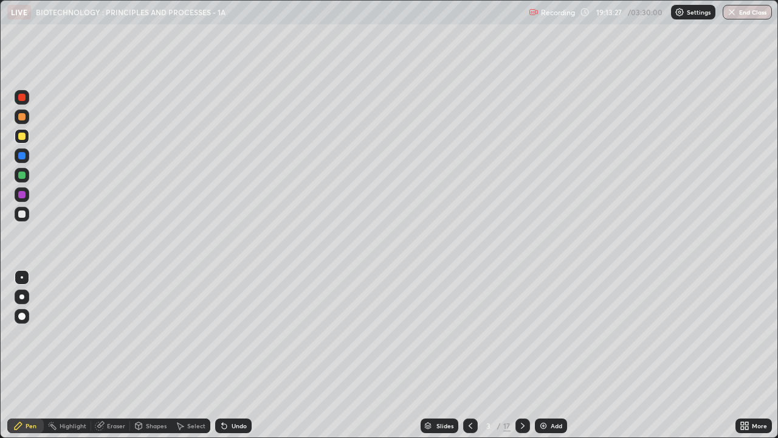
click at [526, 334] on div at bounding box center [522, 425] width 15 height 15
click at [521, 334] on icon at bounding box center [523, 426] width 10 height 10
click at [522, 334] on icon at bounding box center [523, 426] width 10 height 10
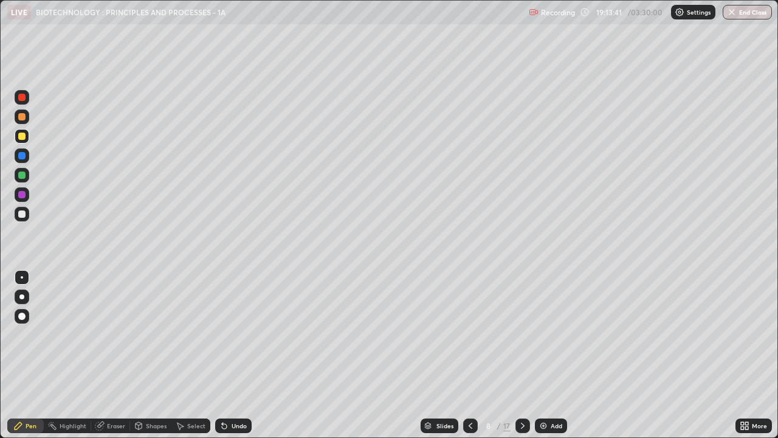
click at [521, 334] on icon at bounding box center [523, 425] width 4 height 6
click at [522, 334] on icon at bounding box center [523, 425] width 4 height 6
click at [521, 334] on icon at bounding box center [523, 425] width 4 height 6
click at [522, 334] on icon at bounding box center [523, 425] width 4 height 6
click at [522, 334] on icon at bounding box center [523, 426] width 10 height 10
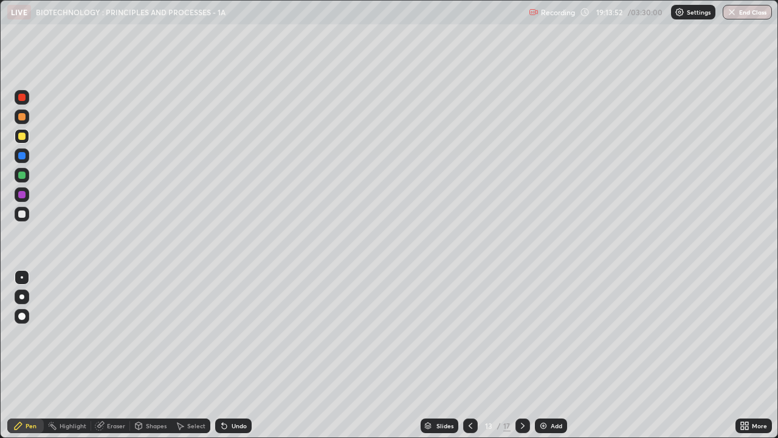
click at [522, 334] on icon at bounding box center [523, 426] width 10 height 10
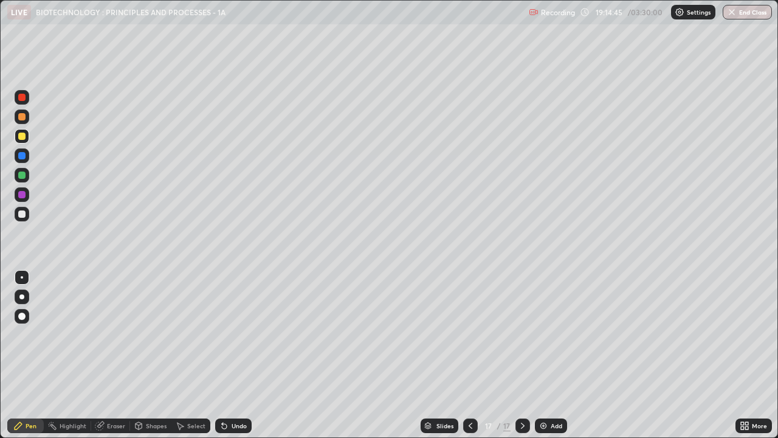
click at [742, 10] on button "End Class" at bounding box center [747, 12] width 49 height 15
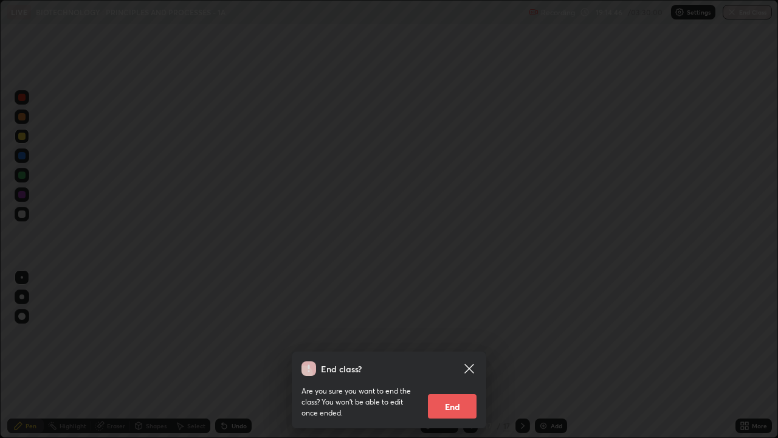
click at [459, 334] on button "End" at bounding box center [452, 406] width 49 height 24
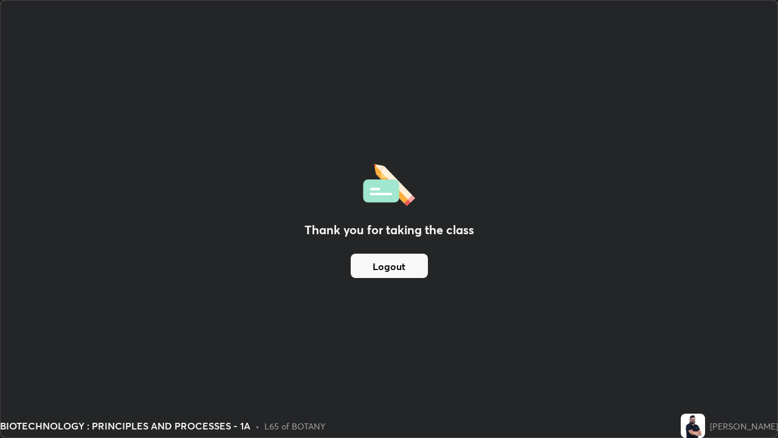
click at [376, 264] on button "Logout" at bounding box center [389, 265] width 77 height 24
